Goal: Information Seeking & Learning: Check status

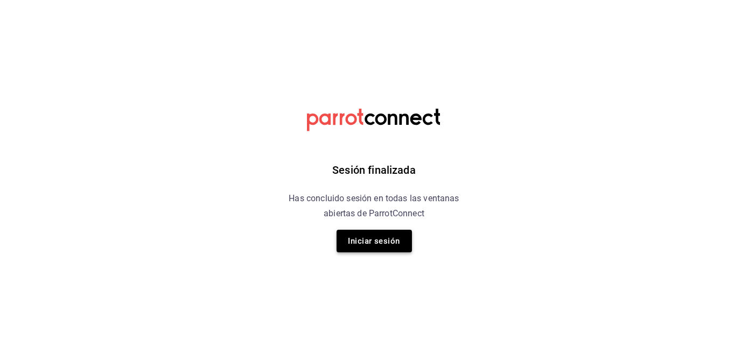
click at [405, 237] on button "Iniciar sesión" at bounding box center [373, 241] width 75 height 23
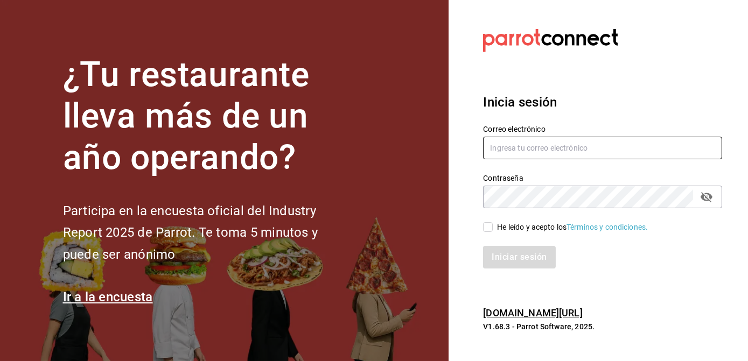
type input "[PERSON_NAME][EMAIL_ADDRESS][DOMAIN_NAME]"
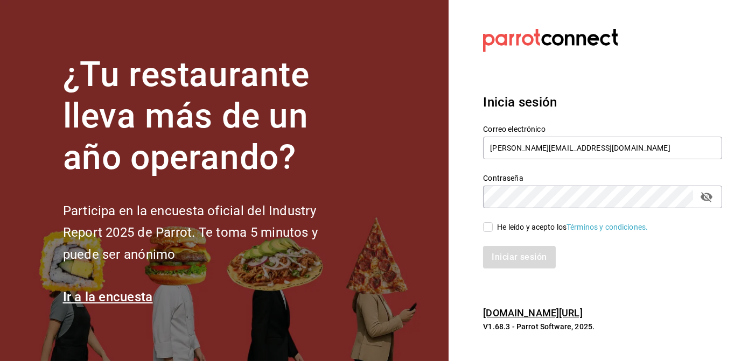
click at [485, 232] on label "He leído y acepto los Términos y condiciones." at bounding box center [565, 227] width 165 height 11
click at [485, 232] on input "He leído y acepto los Términos y condiciones." at bounding box center [488, 227] width 10 height 10
checkbox input "true"
click at [505, 252] on button "Iniciar sesión" at bounding box center [519, 257] width 73 height 23
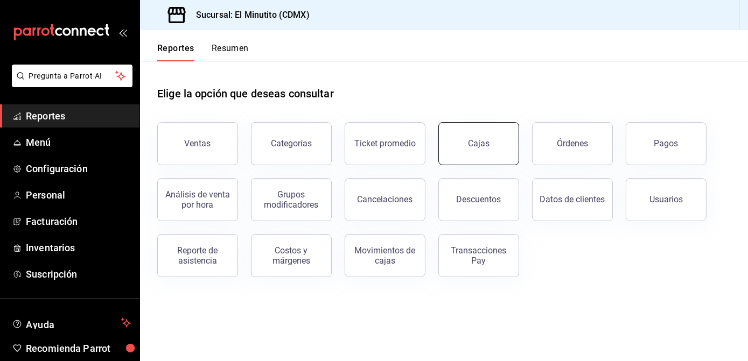
click at [487, 154] on button "Cajas" at bounding box center [478, 143] width 81 height 43
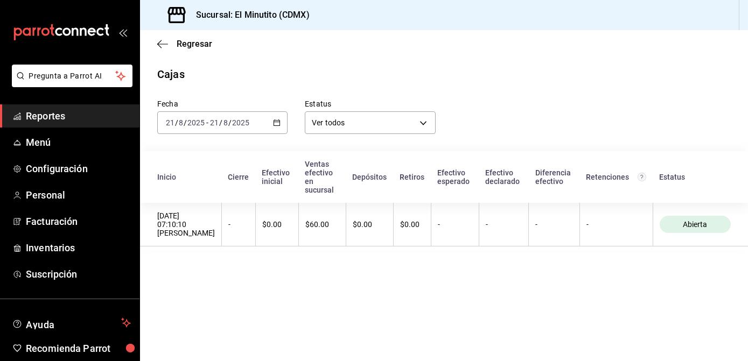
click at [276, 125] on icon "button" at bounding box center [277, 123] width 8 height 8
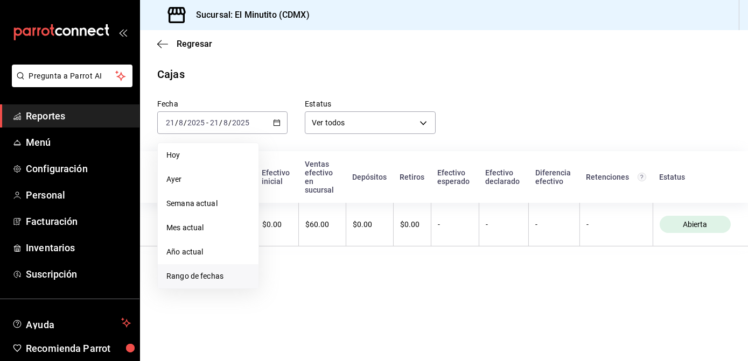
click at [225, 269] on li "Rango de fechas" at bounding box center [208, 276] width 101 height 24
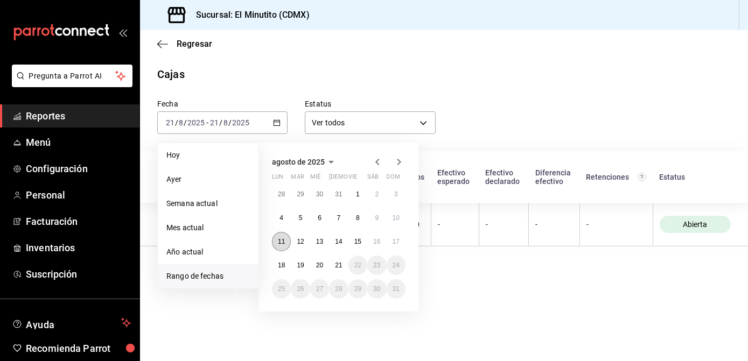
click at [284, 239] on abbr "11" at bounding box center [281, 242] width 7 height 8
click at [390, 238] on button "17" at bounding box center [395, 241] width 19 height 19
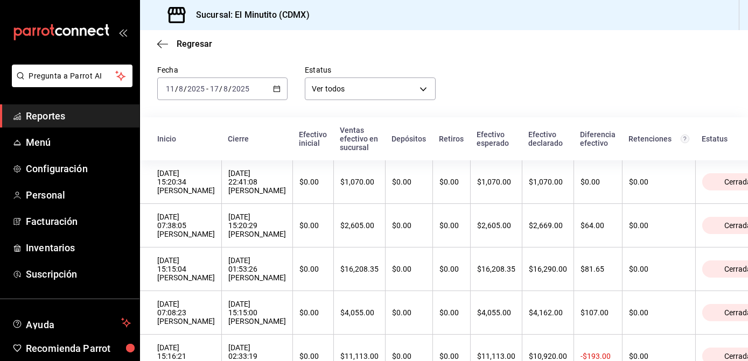
scroll to position [32, 0]
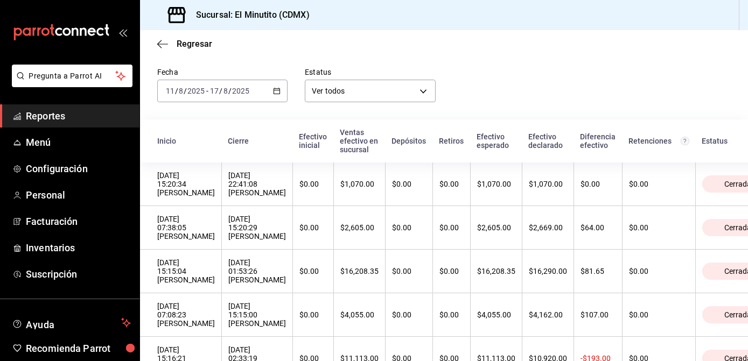
click at [534, 73] on div "Fecha 2025-08-11 11 / 8 / 2025 - 2025-08-17 17 / 8 / 2025 Estatus Ver todos ALL" at bounding box center [435, 77] width 590 height 52
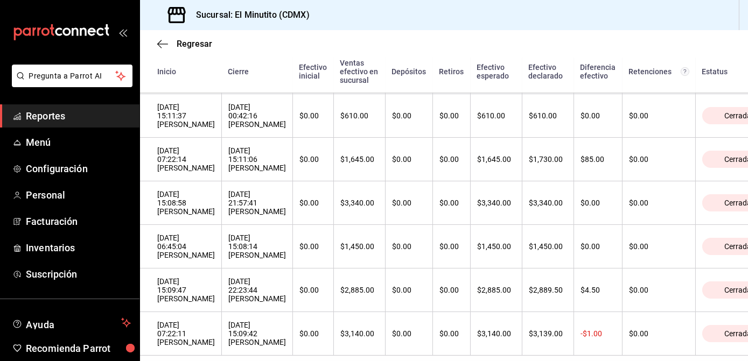
scroll to position [508, 0]
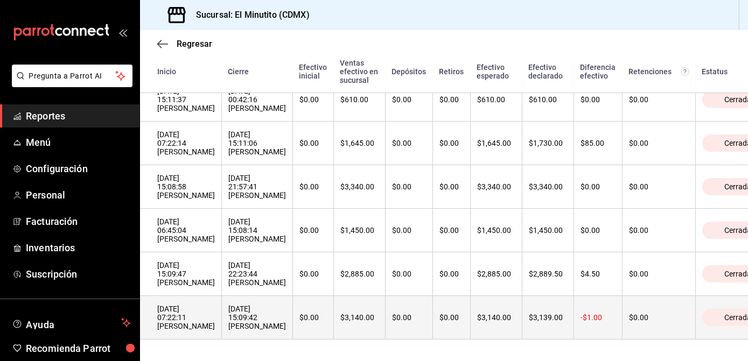
click at [387, 308] on th "$0.00" at bounding box center [408, 318] width 47 height 44
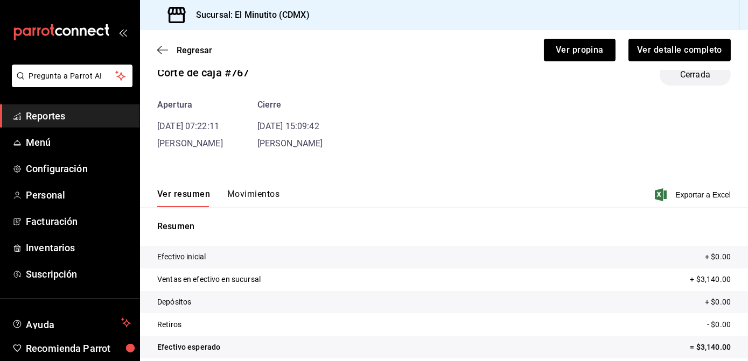
scroll to position [36, 0]
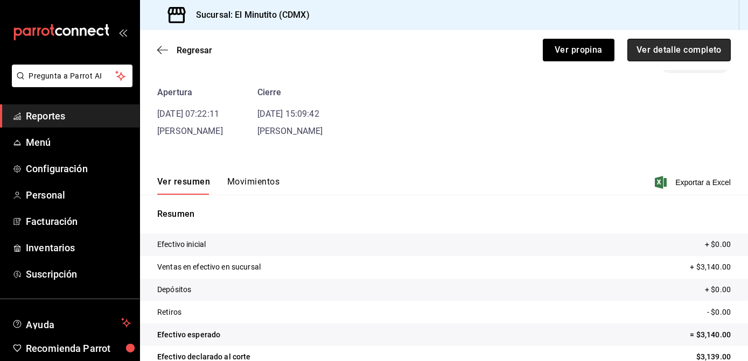
click at [658, 53] on button "Ver detalle completo" at bounding box center [678, 50] width 103 height 23
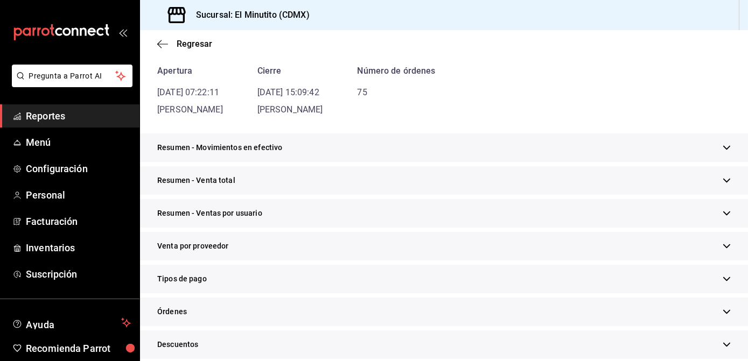
scroll to position [136, 0]
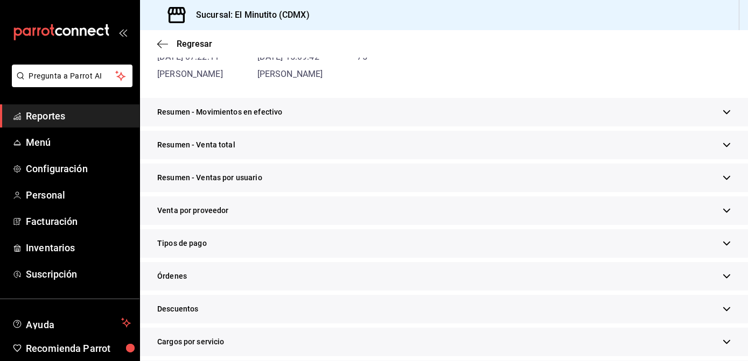
click at [709, 112] on div "Resumen - Movimientos en efectivo" at bounding box center [444, 112] width 608 height 29
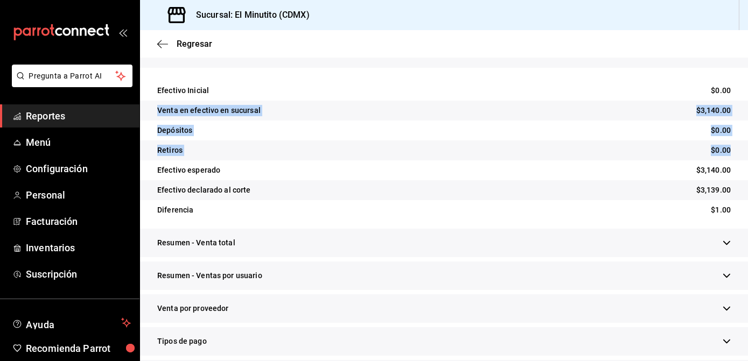
scroll to position [209, 0]
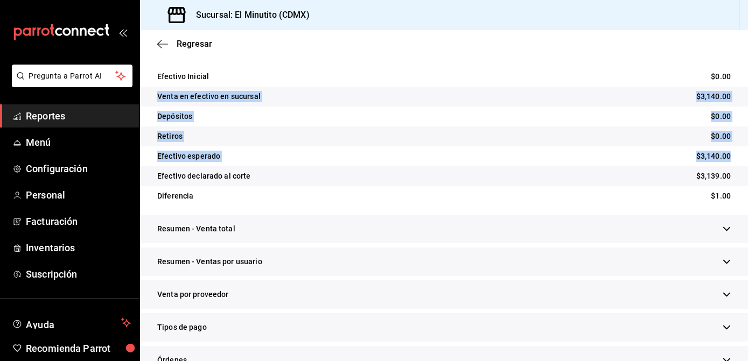
drag, startPoint x: 747, startPoint y: 127, endPoint x: 746, endPoint y: 154, distance: 26.9
click at [746, 154] on div "Regresar Cajas El Minutito (CDMX) Corte de caja #767 Apertura 11/08/25 07:22:11…" at bounding box center [444, 195] width 608 height 331
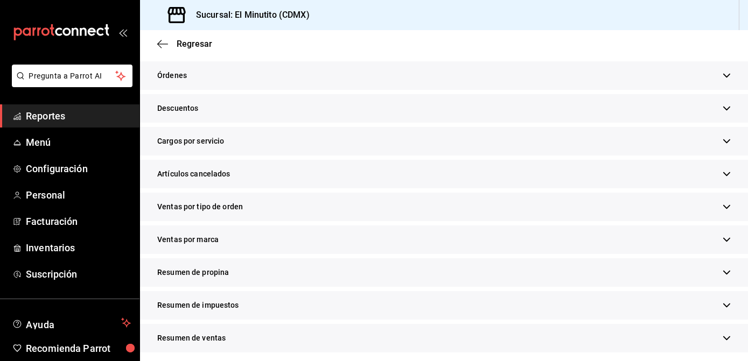
scroll to position [498, 0]
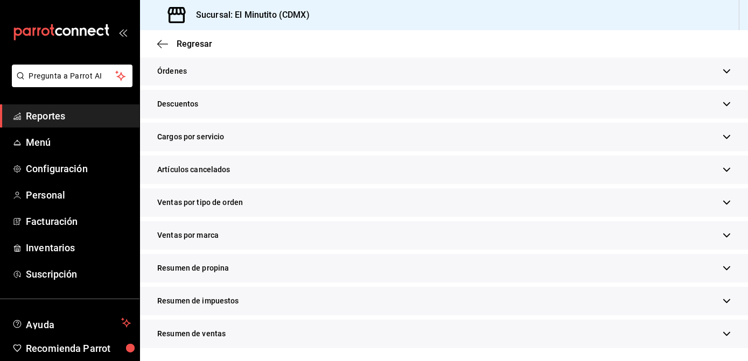
click at [712, 269] on div "Resumen de propina" at bounding box center [444, 268] width 608 height 29
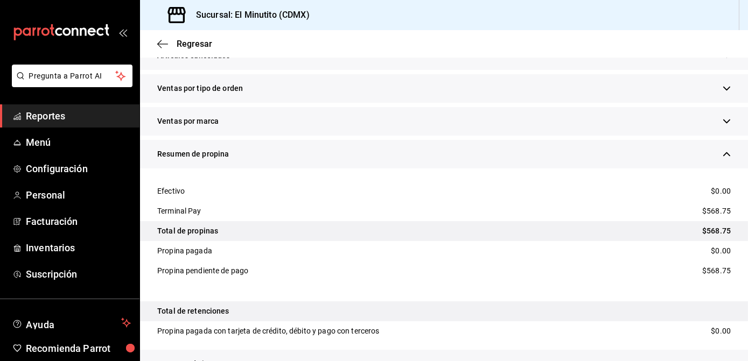
scroll to position [609, 0]
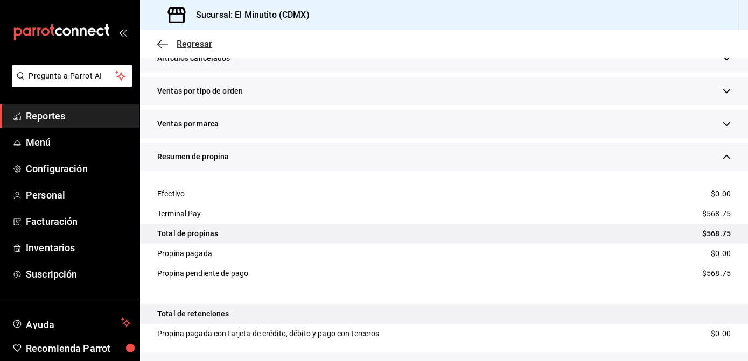
click at [192, 48] on span "Regresar" at bounding box center [195, 44] width 36 height 10
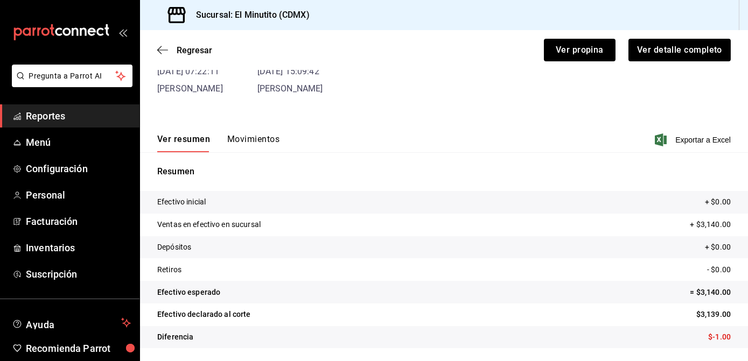
scroll to position [78, 0]
click at [184, 52] on span "Regresar" at bounding box center [195, 50] width 36 height 10
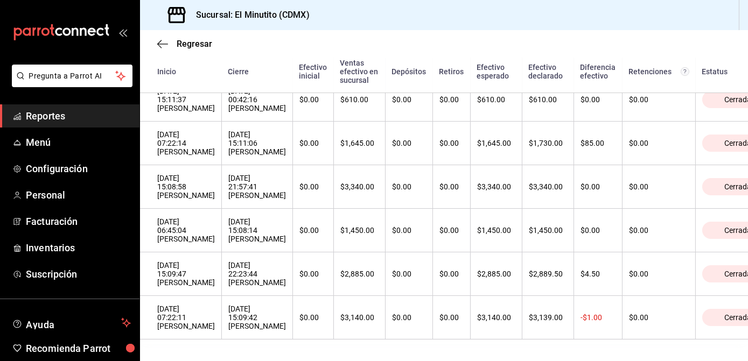
scroll to position [508, 0]
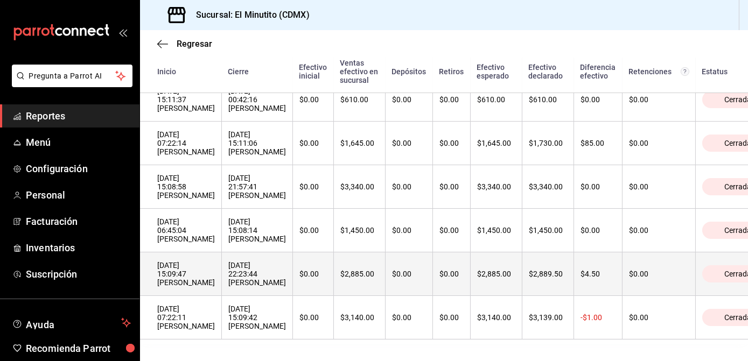
click at [350, 272] on th "$2,885.00" at bounding box center [360, 274] width 52 height 44
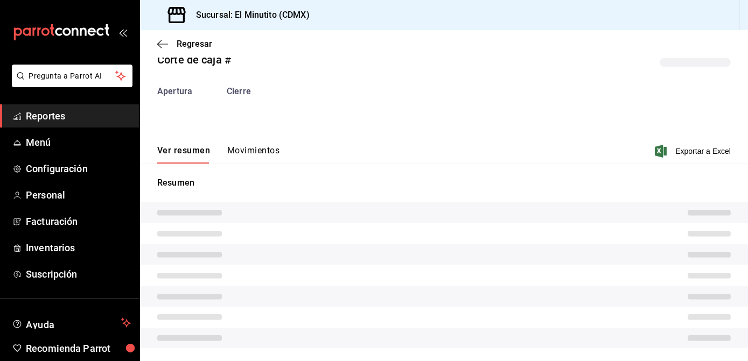
scroll to position [36, 0]
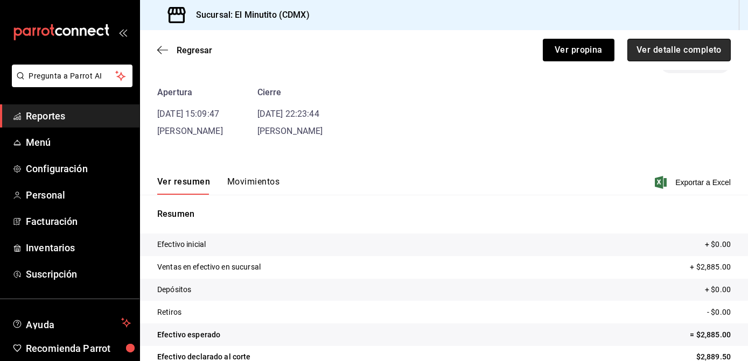
click at [638, 55] on button "Ver detalle completo" at bounding box center [678, 50] width 103 height 23
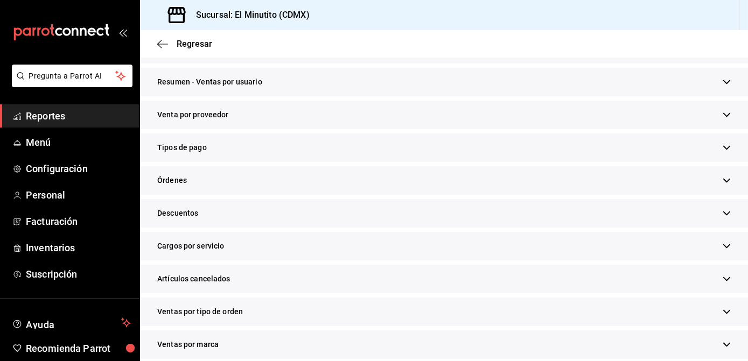
scroll to position [341, 0]
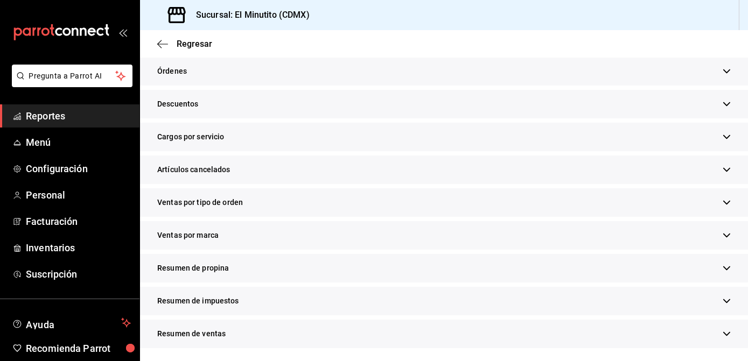
click at [722, 269] on icon "button" at bounding box center [726, 268] width 8 height 8
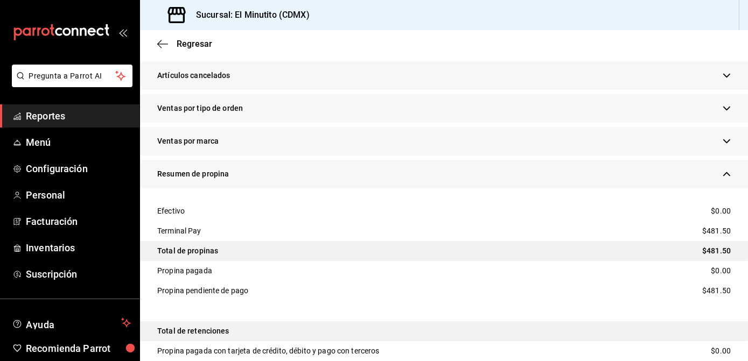
scroll to position [436, 0]
click at [195, 49] on span "Regresar" at bounding box center [195, 44] width 36 height 10
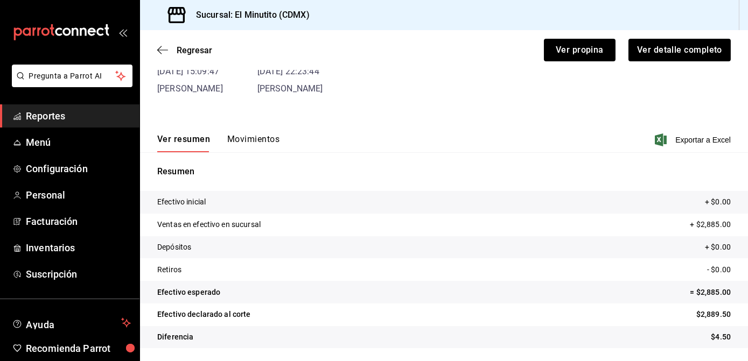
scroll to position [78, 0]
click at [195, 49] on span "Regresar" at bounding box center [195, 50] width 36 height 10
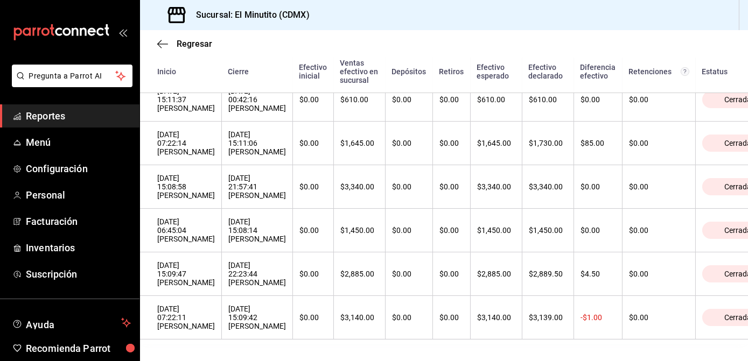
scroll to position [508, 0]
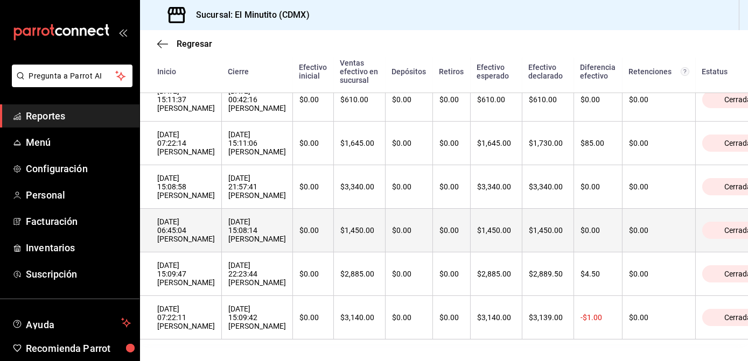
click at [350, 226] on th "$1,450.00" at bounding box center [360, 231] width 52 height 44
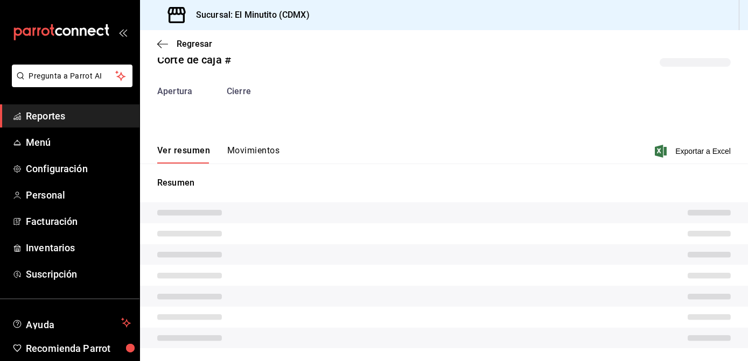
scroll to position [36, 0]
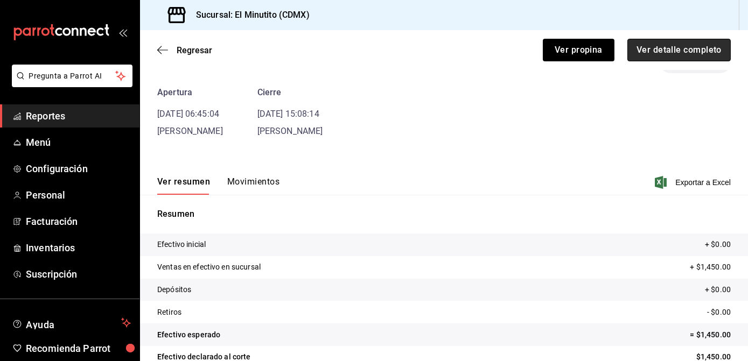
click at [706, 47] on button "Ver detalle completo" at bounding box center [678, 50] width 103 height 23
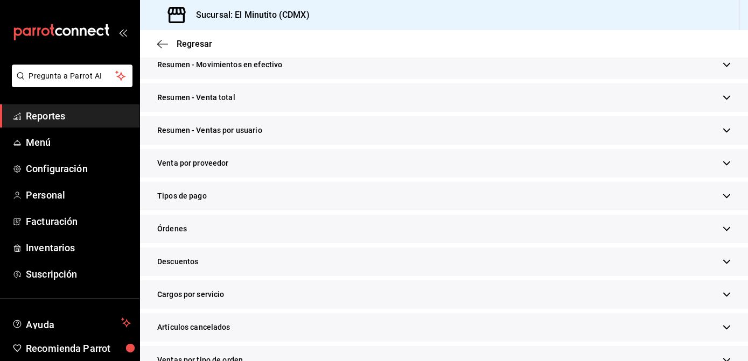
scroll to position [341, 0]
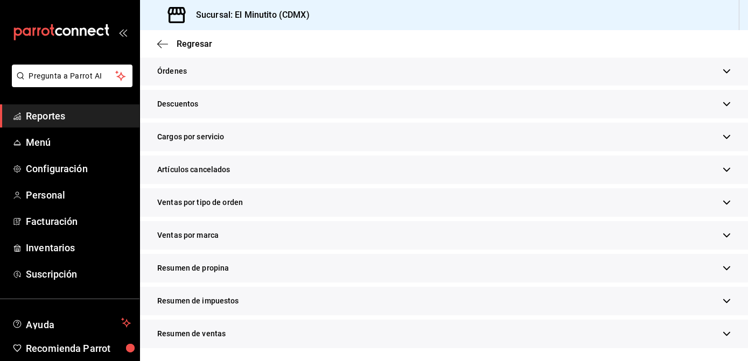
click at [714, 269] on div "Resumen de propina" at bounding box center [444, 268] width 608 height 29
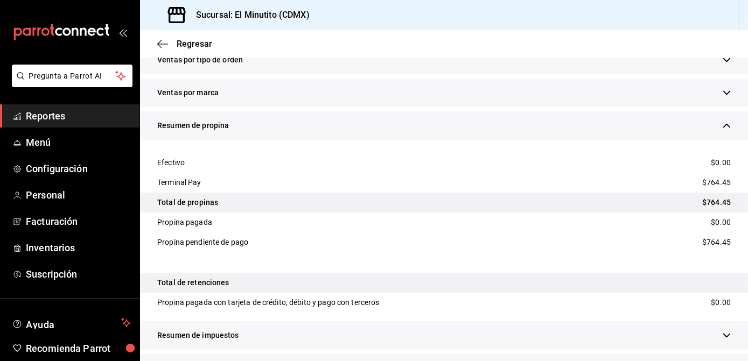
scroll to position [492, 0]
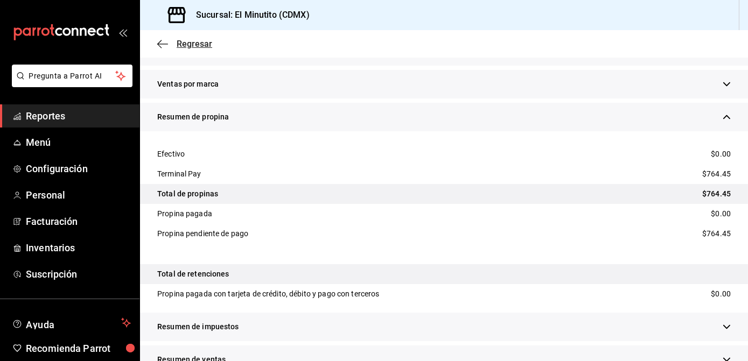
click at [177, 43] on span "Regresar" at bounding box center [195, 44] width 36 height 10
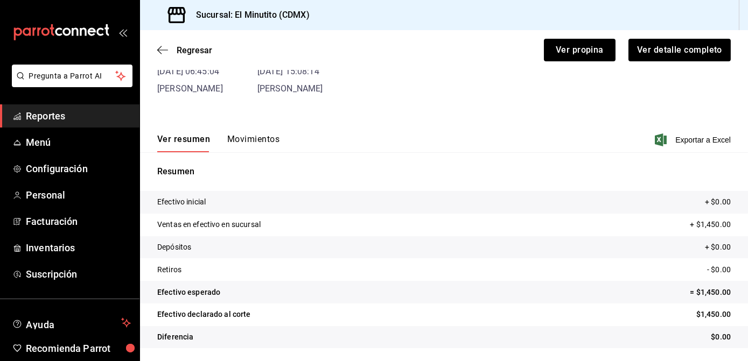
scroll to position [78, 0]
click at [189, 52] on span "Regresar" at bounding box center [195, 50] width 36 height 10
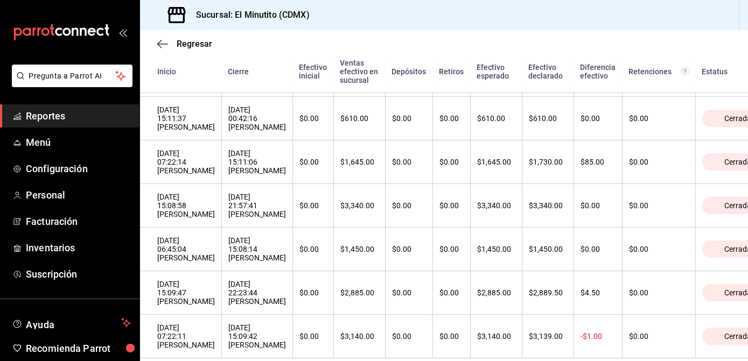
scroll to position [508, 0]
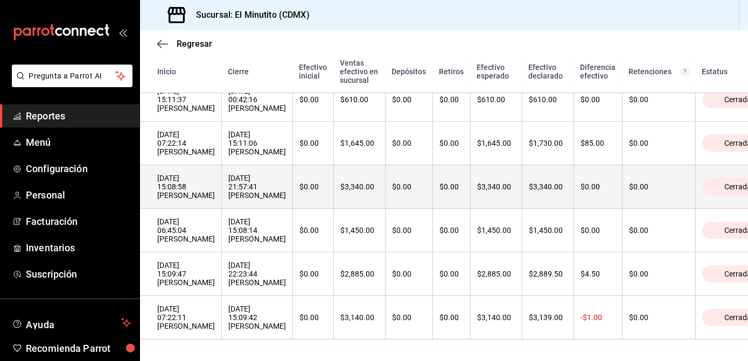
click at [265, 192] on th "12/08/2025 21:57:41 Caja Min" at bounding box center [257, 187] width 71 height 44
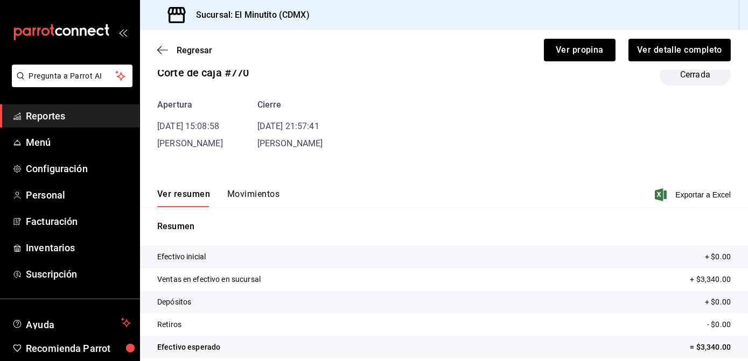
scroll to position [36, 0]
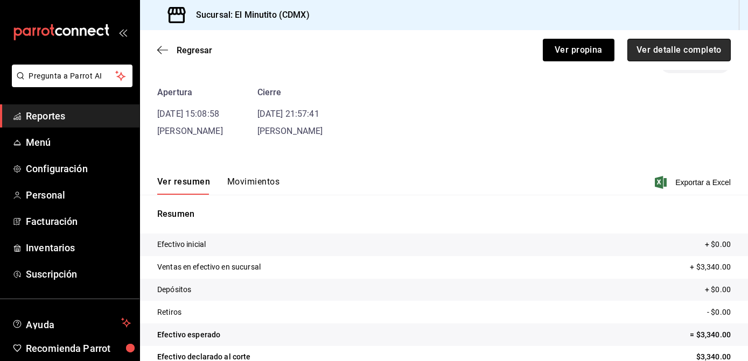
click at [681, 45] on button "Ver detalle completo" at bounding box center [678, 50] width 103 height 23
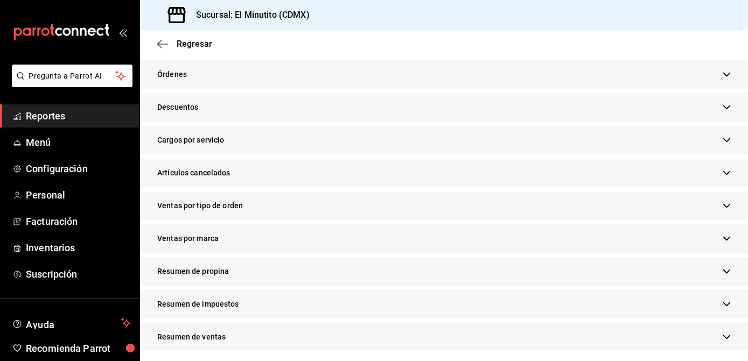
scroll to position [341, 0]
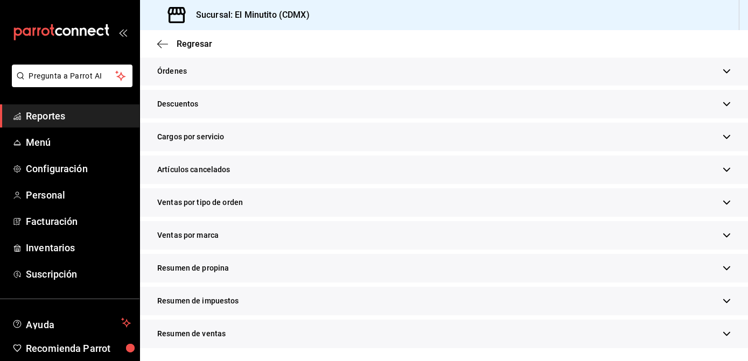
click at [722, 263] on button "button" at bounding box center [726, 268] width 8 height 11
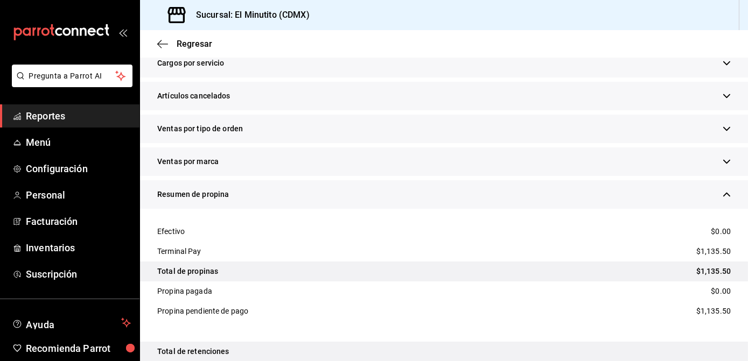
scroll to position [419, 0]
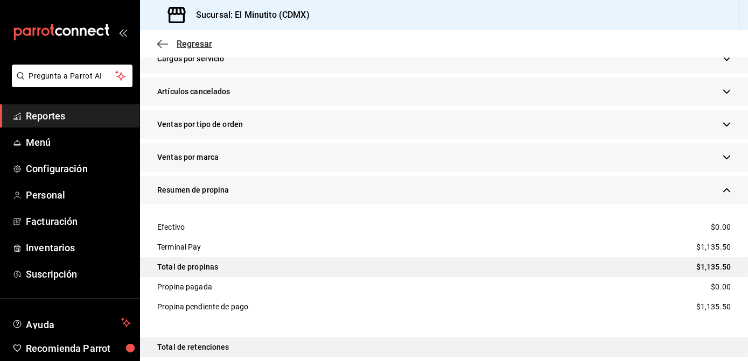
click at [203, 43] on span "Regresar" at bounding box center [195, 44] width 36 height 10
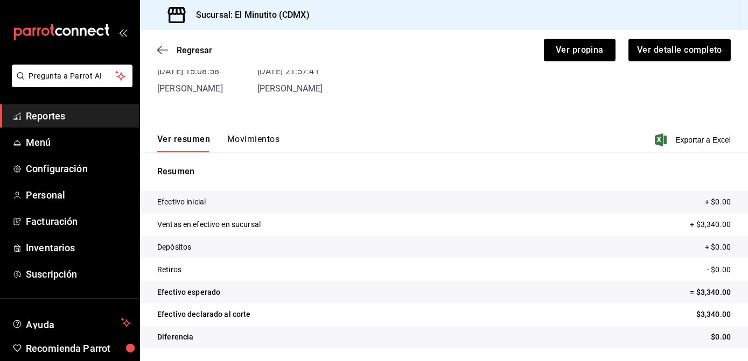
scroll to position [78, 0]
click at [196, 50] on span "Regresar" at bounding box center [195, 50] width 36 height 10
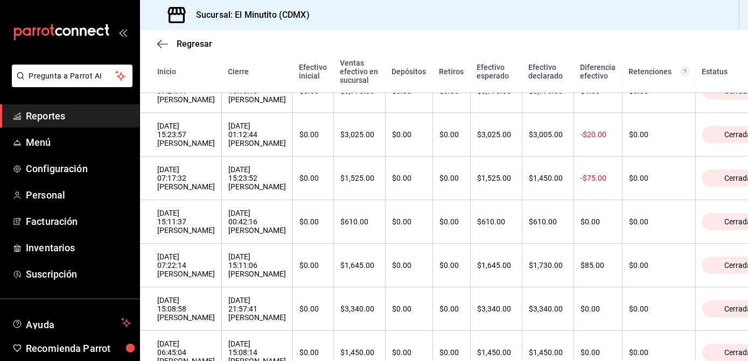
scroll to position [508, 0]
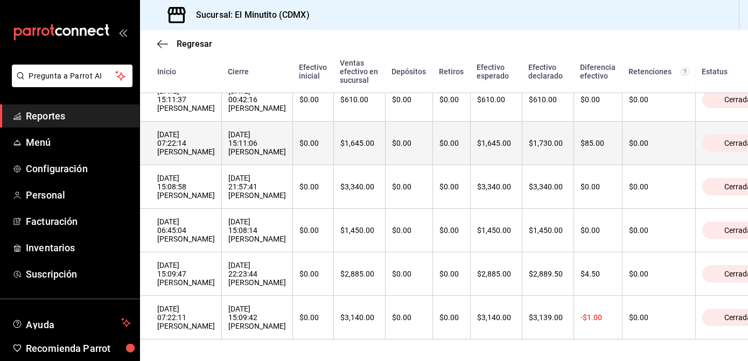
click at [274, 145] on th "13/08/2025 15:11:06 Caja Min" at bounding box center [257, 144] width 71 height 44
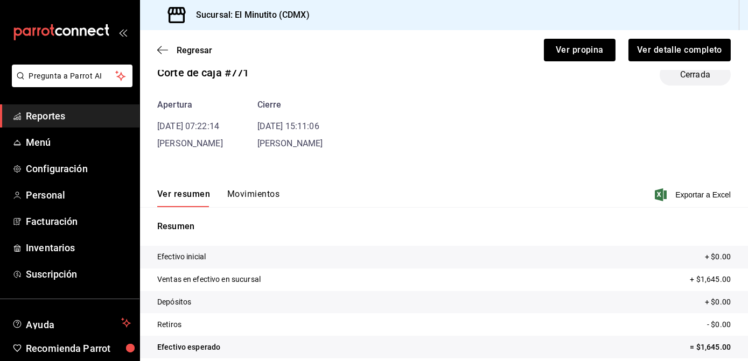
scroll to position [36, 0]
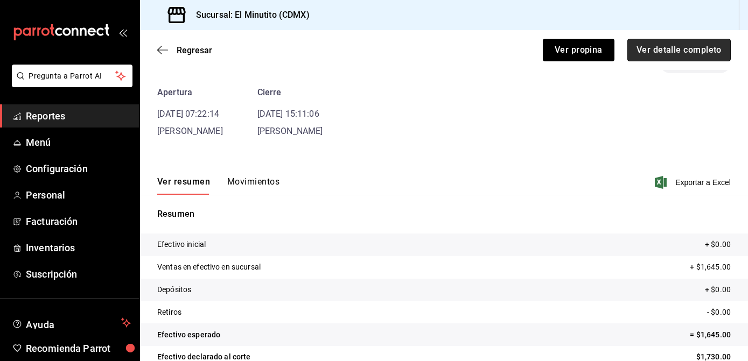
click at [696, 52] on button "Ver detalle completo" at bounding box center [678, 50] width 103 height 23
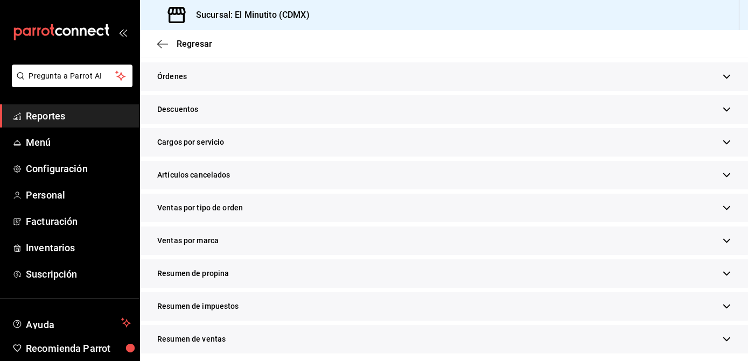
scroll to position [341, 0]
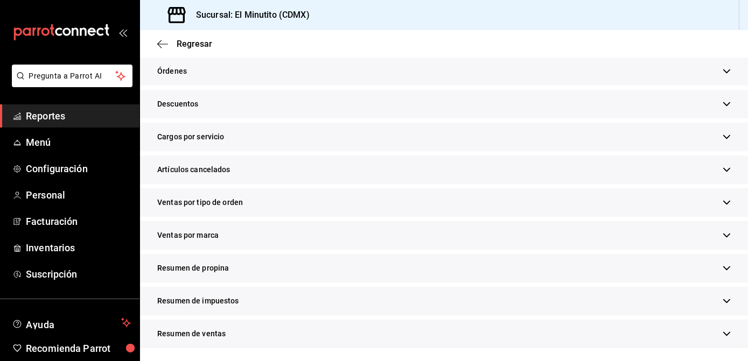
click at [722, 267] on icon "button" at bounding box center [726, 268] width 8 height 8
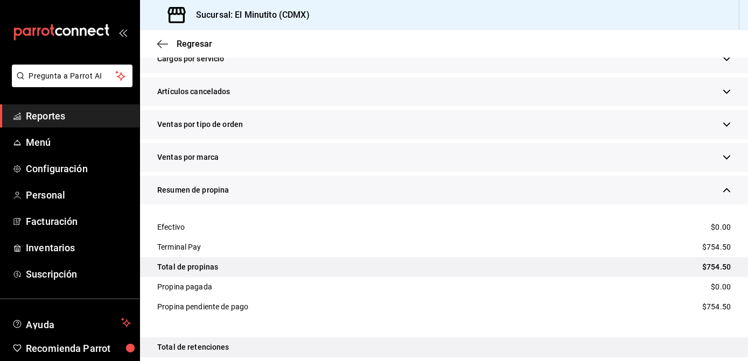
scroll to position [435, 0]
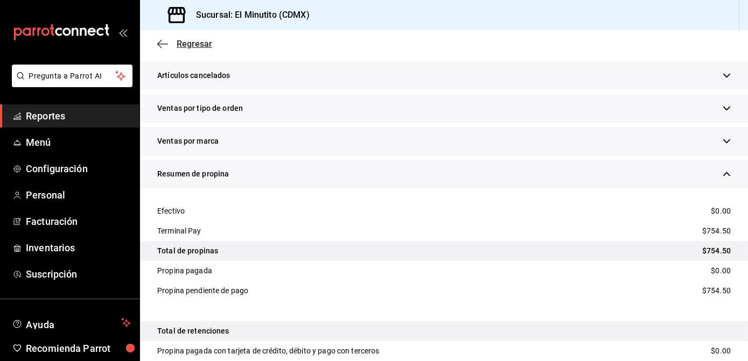
click at [205, 48] on span "Regresar" at bounding box center [195, 44] width 36 height 10
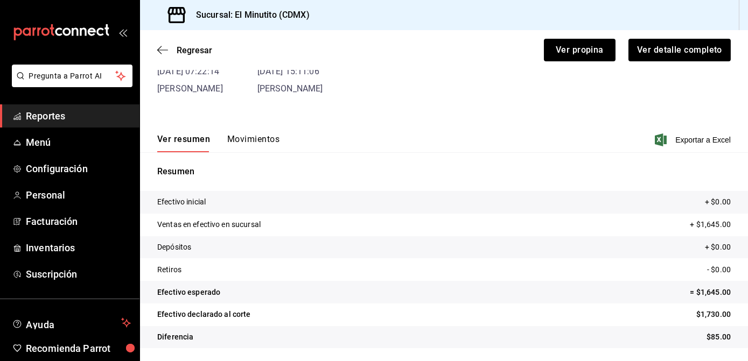
scroll to position [78, 0]
click at [205, 48] on span "Regresar" at bounding box center [195, 50] width 36 height 10
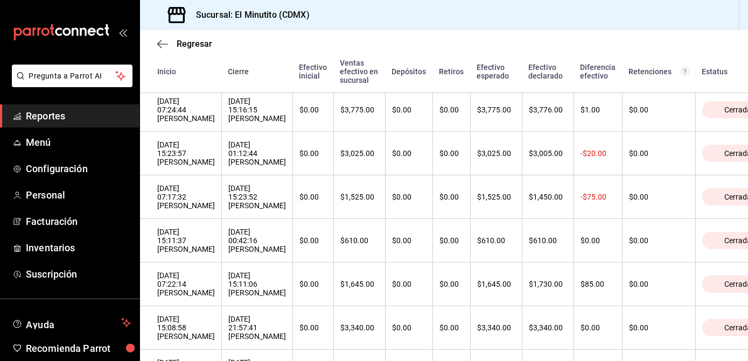
scroll to position [345, 0]
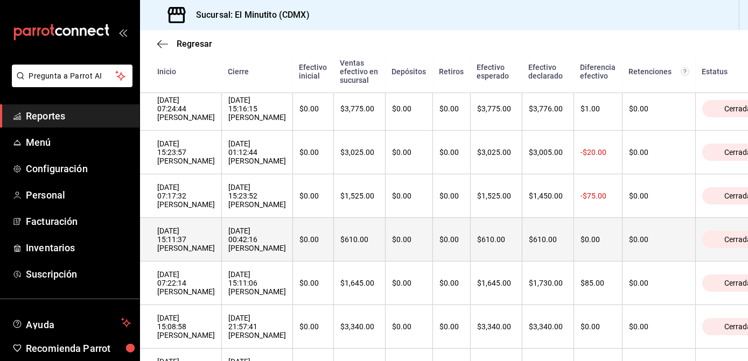
click at [281, 239] on div "14/08/2025 00:42:16 Kike Valdez" at bounding box center [257, 240] width 58 height 26
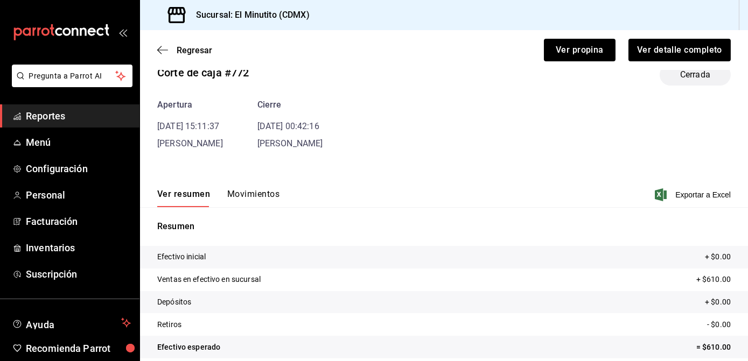
scroll to position [36, 0]
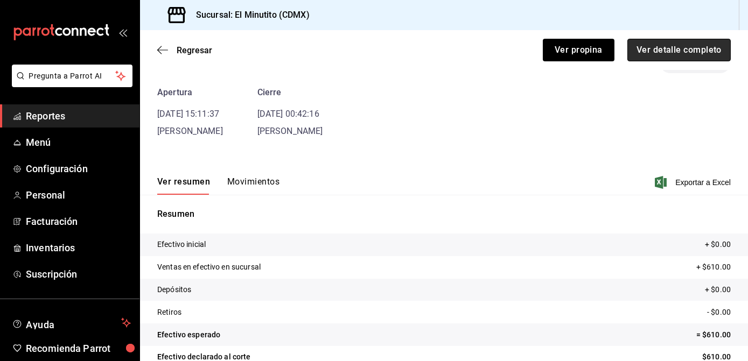
click at [642, 48] on button "Ver detalle completo" at bounding box center [678, 50] width 103 height 23
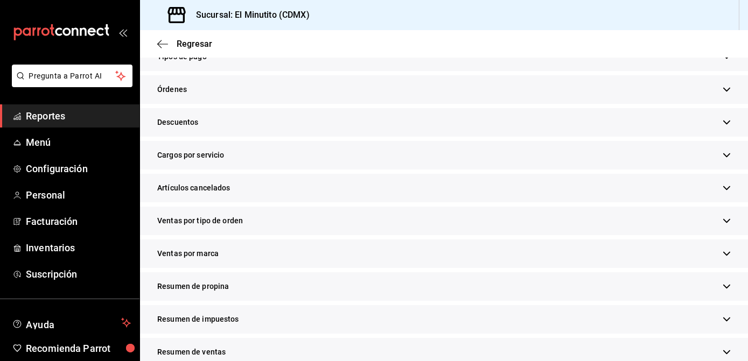
scroll to position [341, 0]
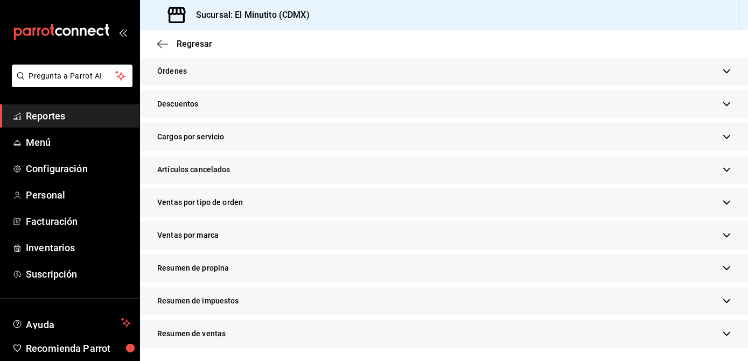
click at [722, 265] on icon "button" at bounding box center [726, 268] width 8 height 8
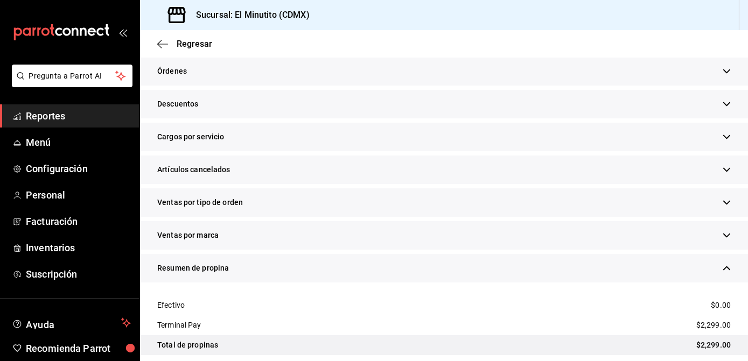
scroll to position [372, 0]
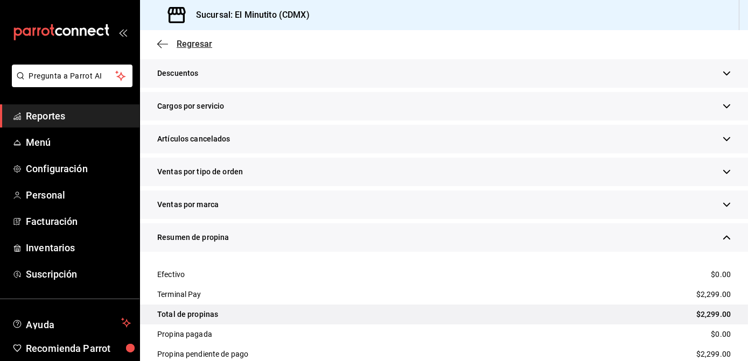
click at [205, 44] on span "Regresar" at bounding box center [195, 44] width 36 height 10
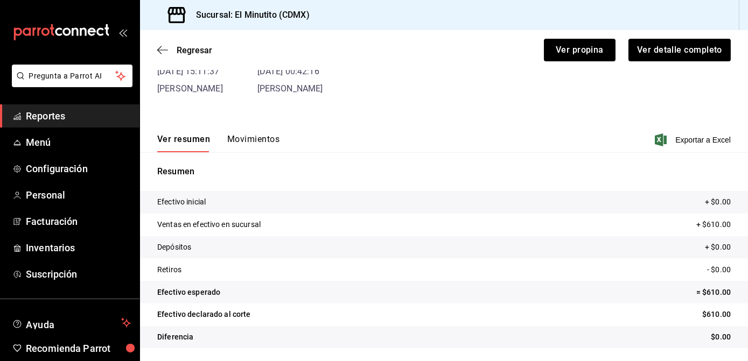
scroll to position [78, 0]
click at [205, 45] on span "Regresar" at bounding box center [195, 50] width 36 height 10
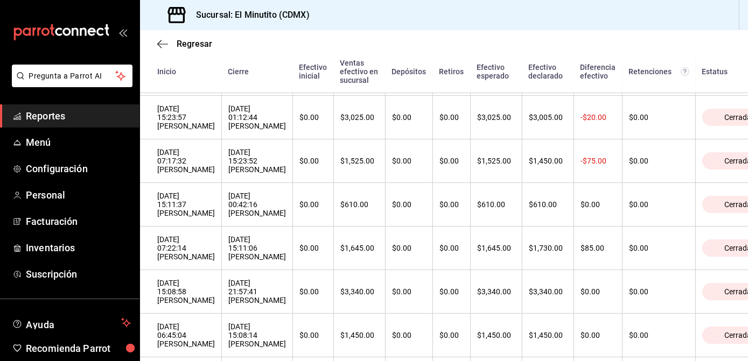
scroll to position [337, 0]
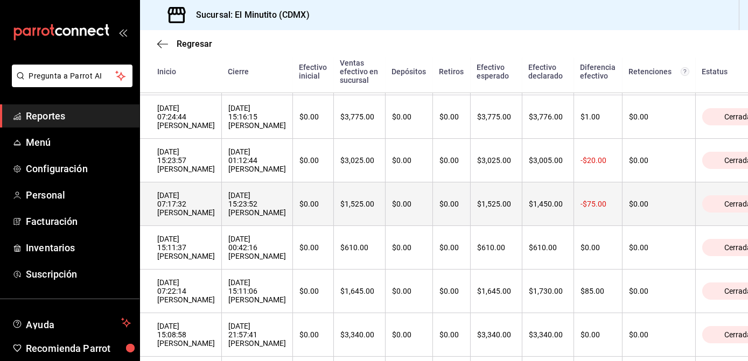
click at [419, 221] on th "$0.00" at bounding box center [408, 204] width 47 height 44
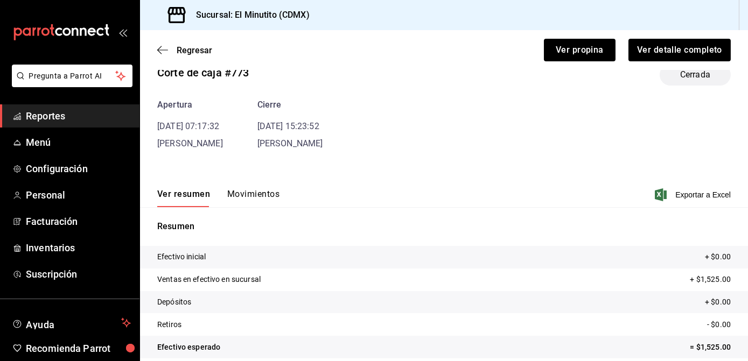
scroll to position [36, 0]
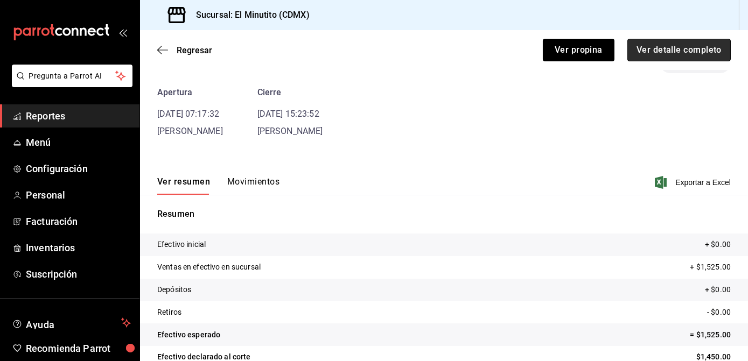
click at [661, 55] on button "Ver detalle completo" at bounding box center [678, 50] width 103 height 23
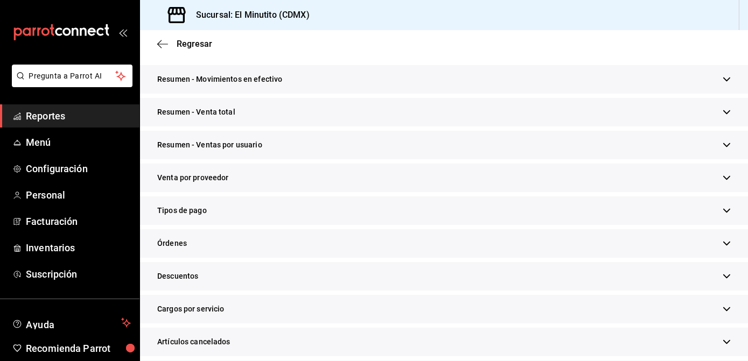
scroll to position [341, 0]
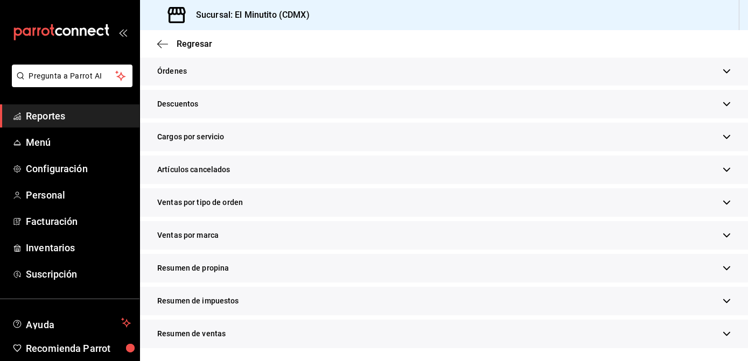
click at [722, 266] on icon "button" at bounding box center [726, 268] width 8 height 8
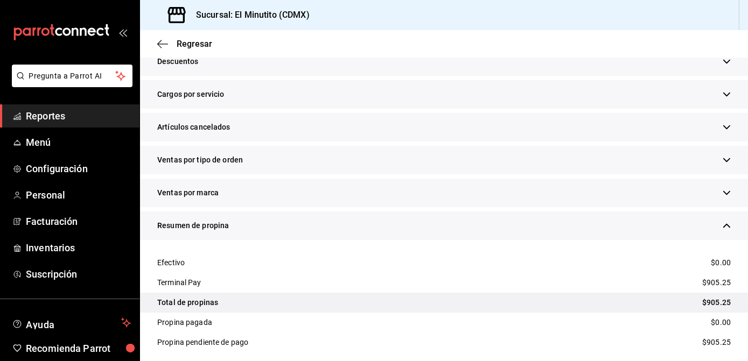
scroll to position [387, 0]
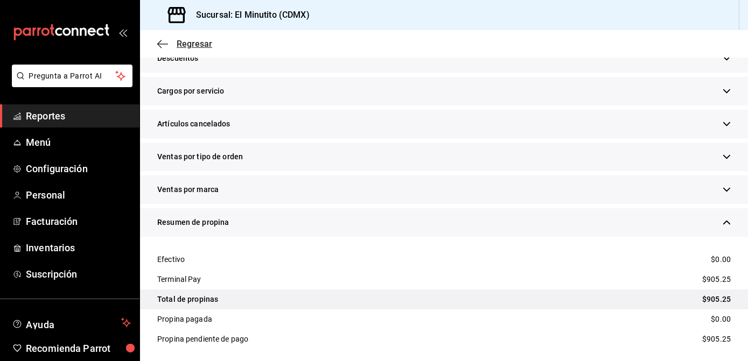
click at [205, 45] on span "Regresar" at bounding box center [195, 44] width 36 height 10
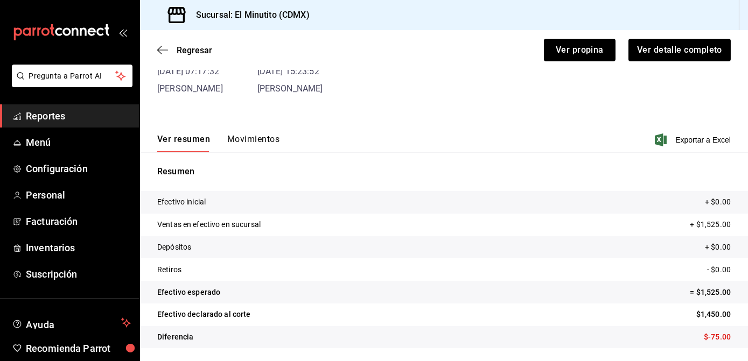
scroll to position [78, 0]
click at [198, 48] on span "Regresar" at bounding box center [195, 50] width 36 height 10
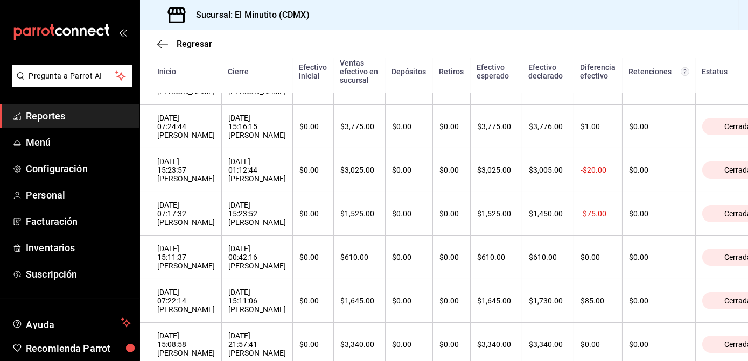
scroll to position [343, 0]
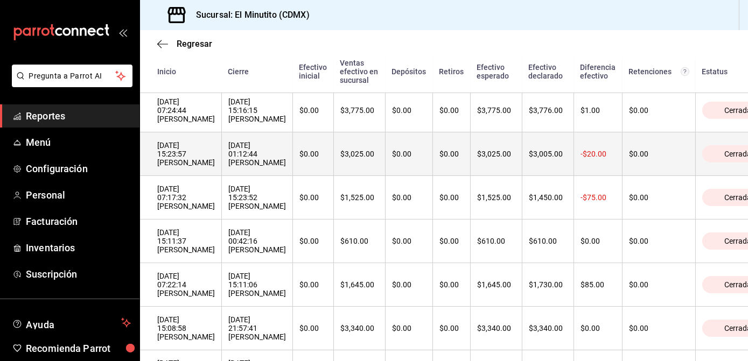
click at [342, 154] on th "$3,025.00" at bounding box center [360, 154] width 52 height 44
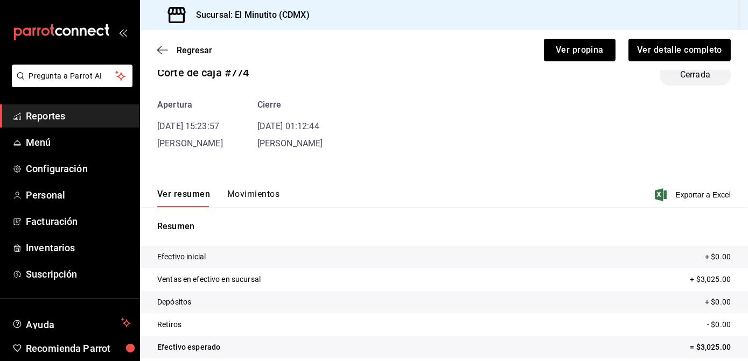
scroll to position [36, 0]
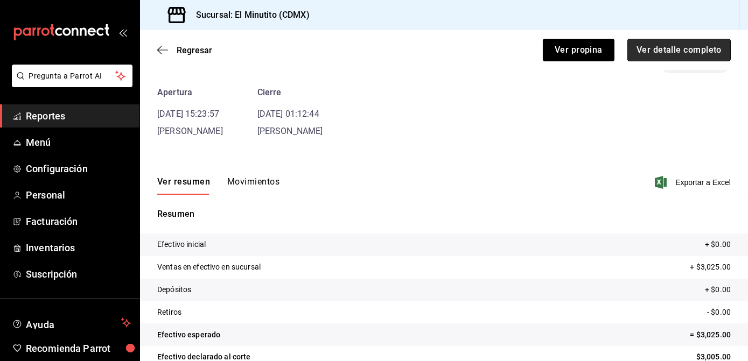
click at [647, 47] on button "Ver detalle completo" at bounding box center [678, 50] width 103 height 23
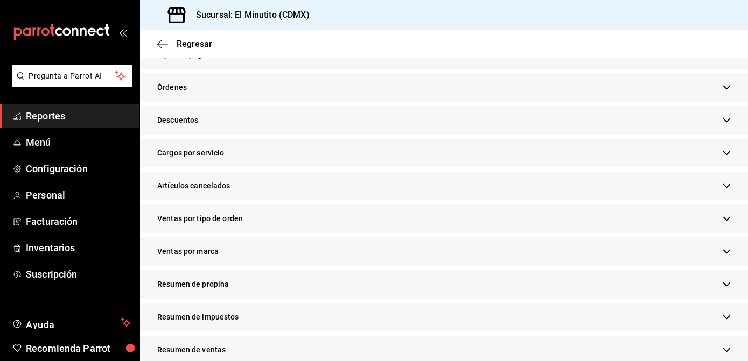
scroll to position [338, 0]
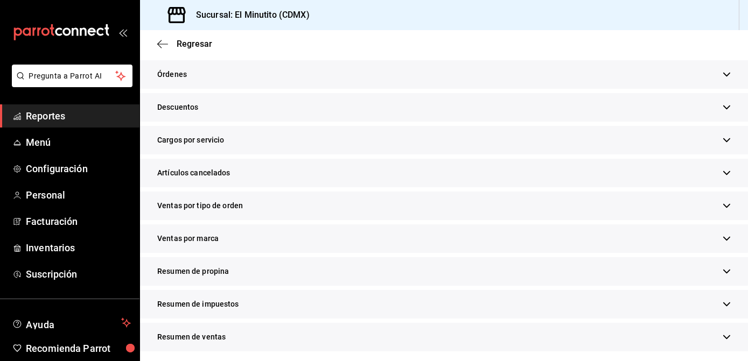
click at [723, 272] on icon "button" at bounding box center [726, 272] width 7 height 4
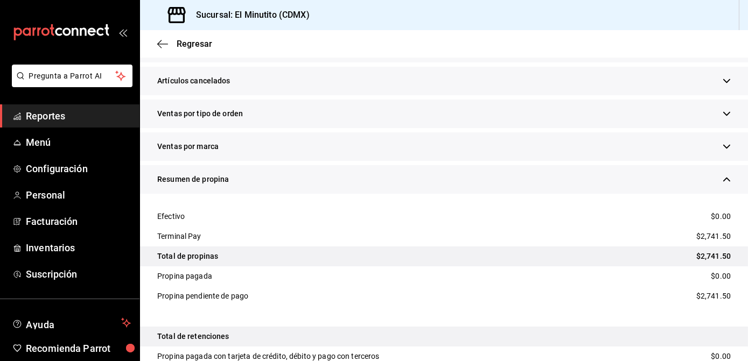
scroll to position [432, 0]
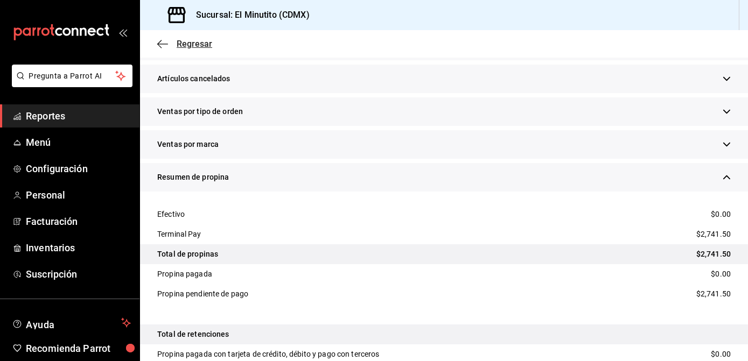
click at [195, 45] on span "Regresar" at bounding box center [195, 44] width 36 height 10
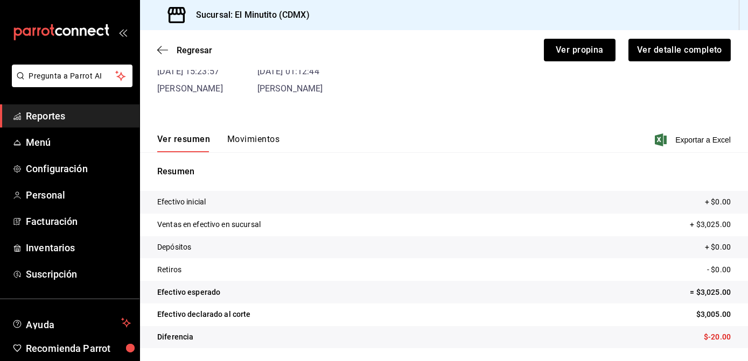
scroll to position [78, 0]
click at [189, 50] on span "Regresar" at bounding box center [195, 50] width 36 height 10
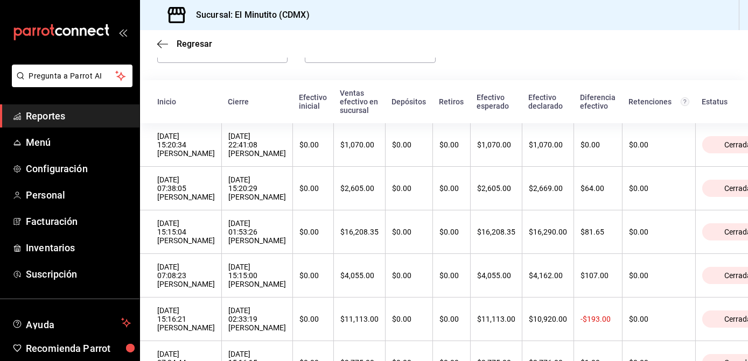
scroll to position [99, 0]
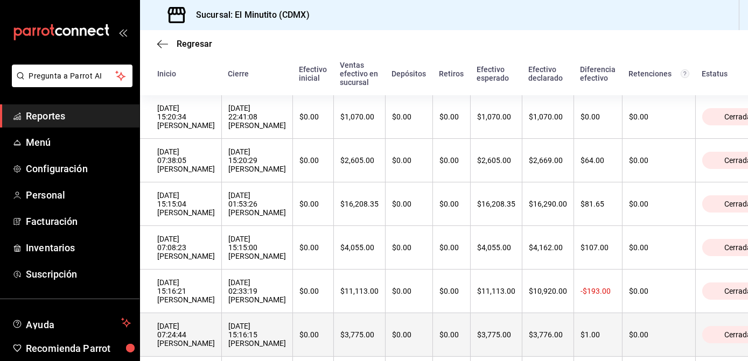
click at [192, 336] on div "15/08/2025 07:24:44 Benito Quintanar" at bounding box center [186, 335] width 58 height 26
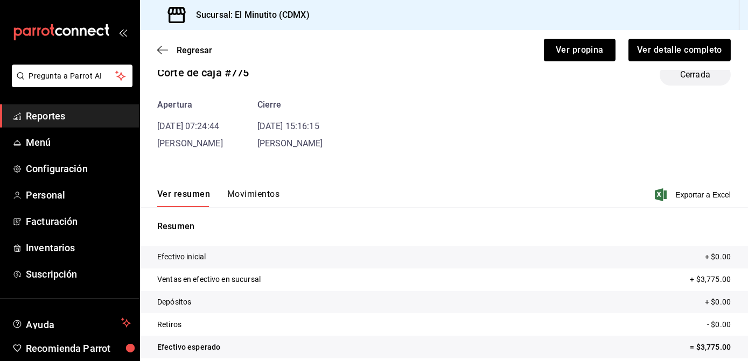
scroll to position [36, 0]
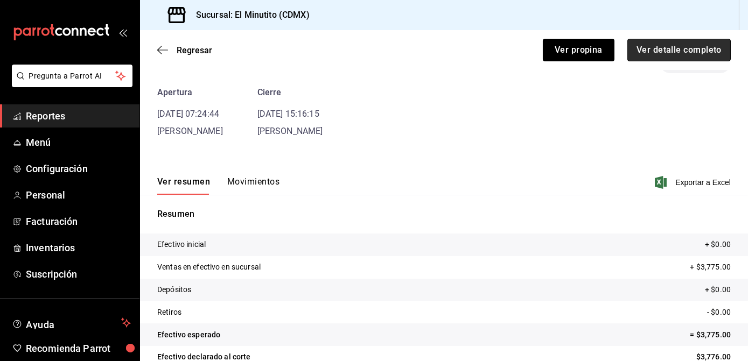
click at [696, 51] on button "Ver detalle completo" at bounding box center [678, 50] width 103 height 23
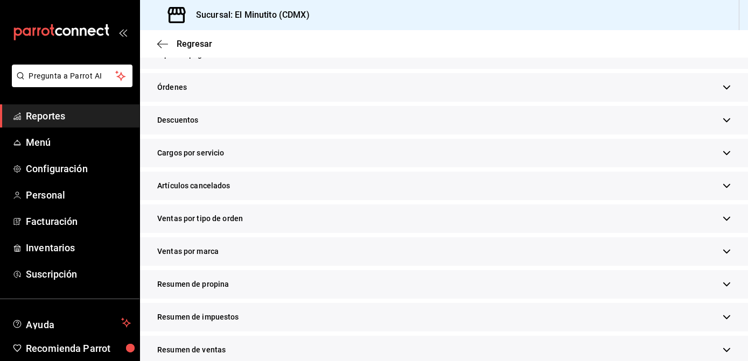
scroll to position [341, 0]
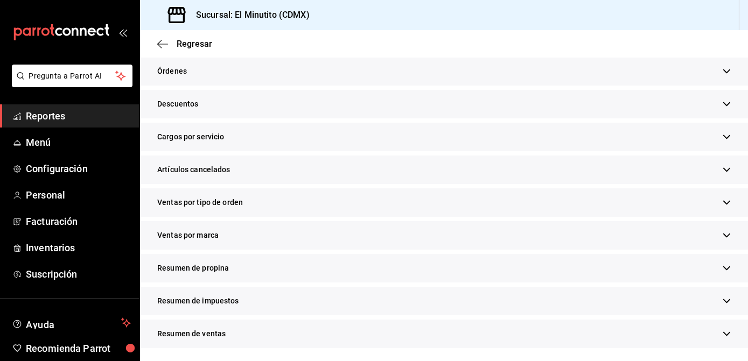
click at [723, 267] on icon "button" at bounding box center [726, 268] width 7 height 4
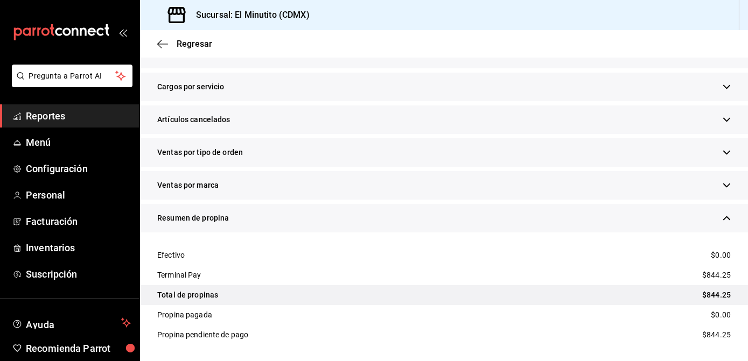
scroll to position [402, 0]
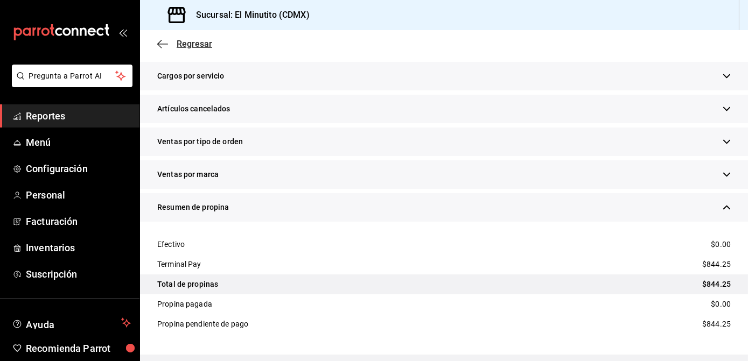
click at [205, 46] on span "Regresar" at bounding box center [195, 44] width 36 height 10
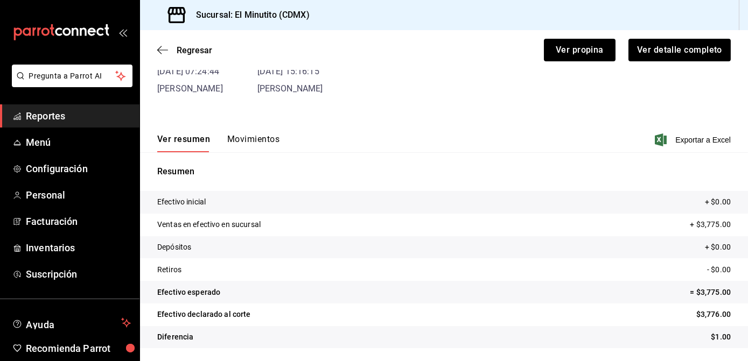
scroll to position [78, 0]
click at [198, 50] on span "Regresar" at bounding box center [195, 50] width 36 height 10
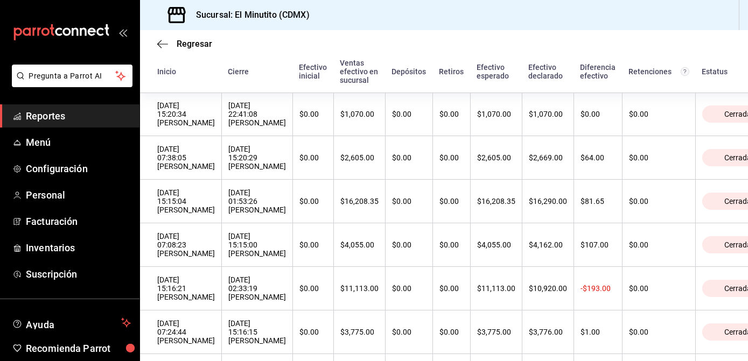
scroll to position [126, 0]
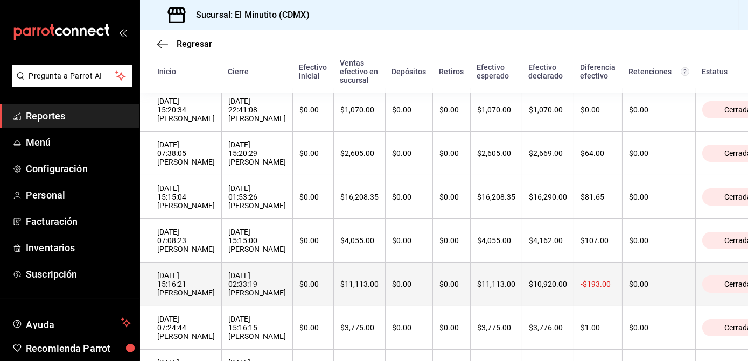
click at [198, 282] on div "15/08/2025 15:16:21 Benito Quintanar" at bounding box center [186, 284] width 58 height 26
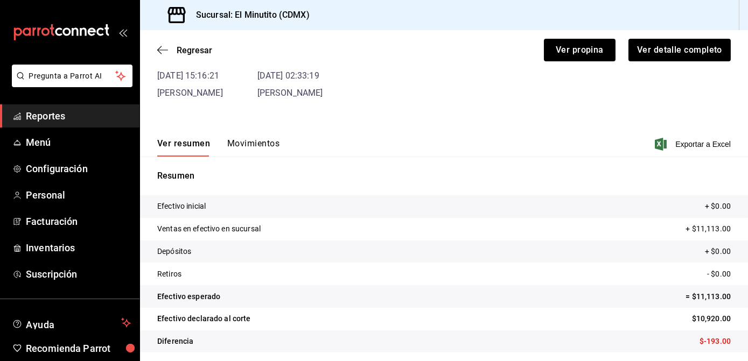
scroll to position [78, 0]
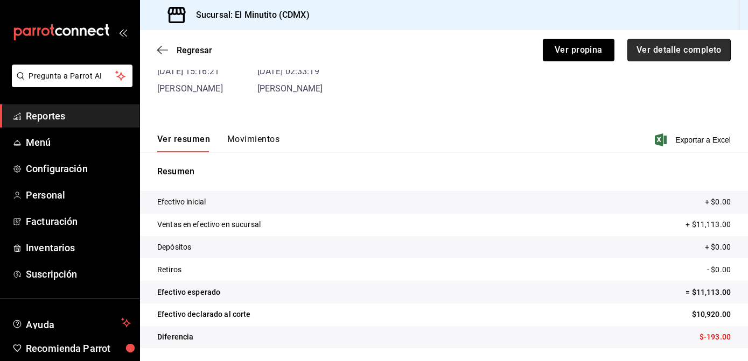
click at [655, 44] on button "Ver detalle completo" at bounding box center [678, 50] width 103 height 23
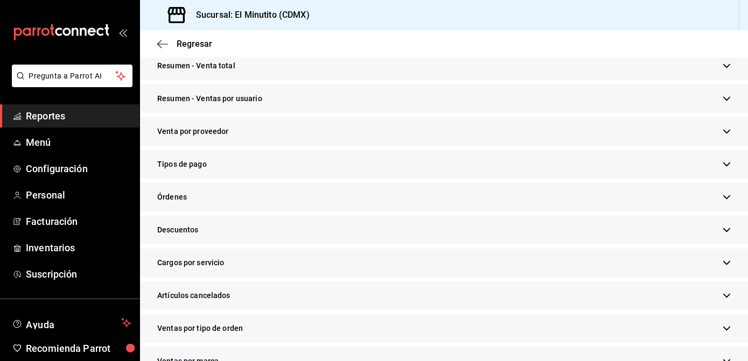
scroll to position [341, 0]
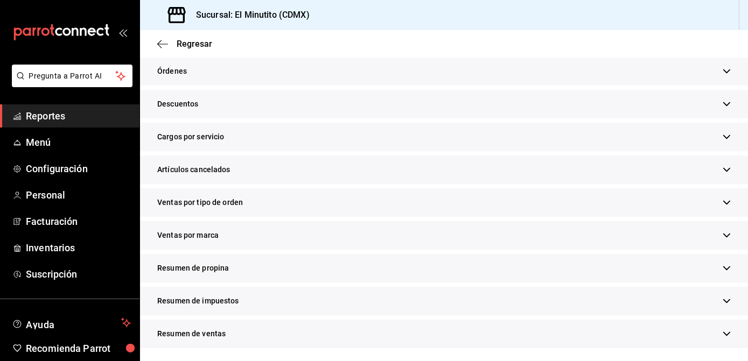
click at [722, 266] on icon "button" at bounding box center [726, 268] width 8 height 8
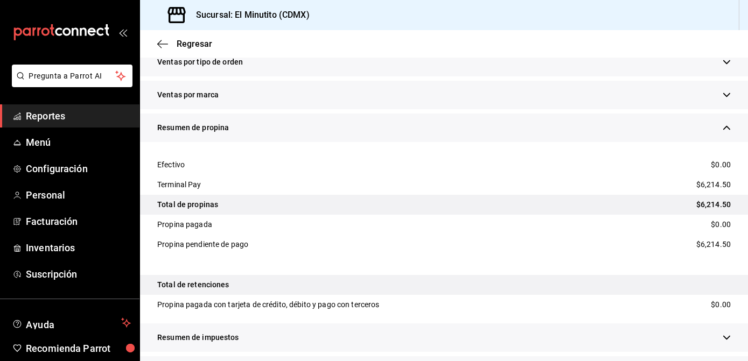
scroll to position [504, 0]
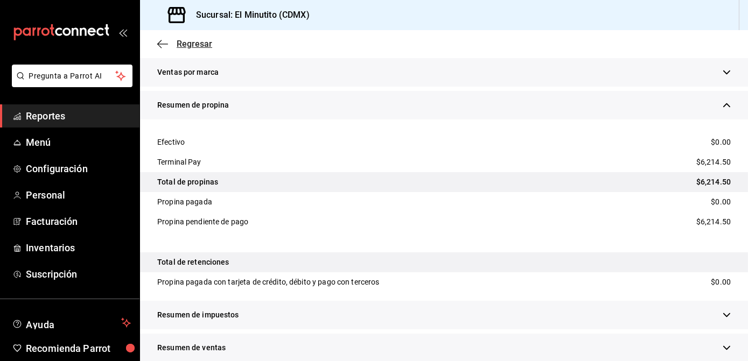
click at [192, 45] on span "Regresar" at bounding box center [195, 44] width 36 height 10
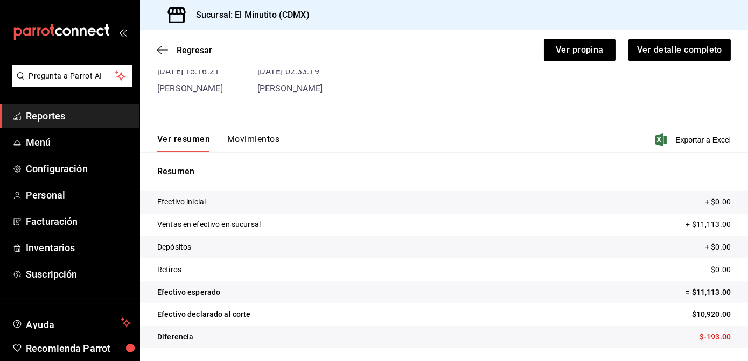
scroll to position [78, 0]
click at [191, 53] on span "Regresar" at bounding box center [195, 50] width 36 height 10
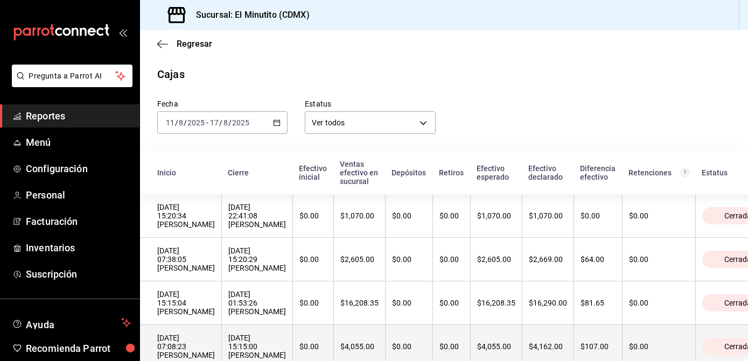
click at [198, 336] on th "16/08/2025 07:08:23 Benito Quintanar" at bounding box center [181, 347] width 82 height 44
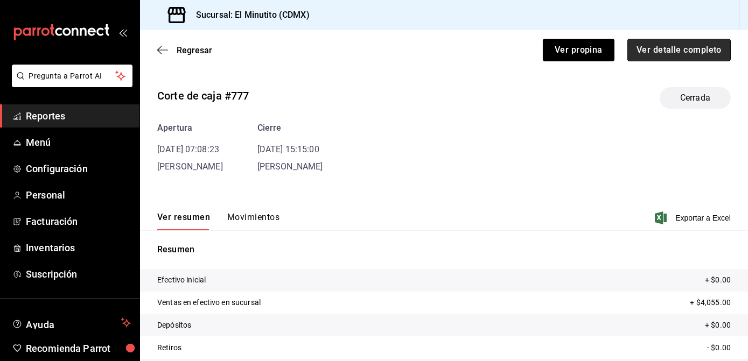
click at [649, 50] on button "Ver detalle completo" at bounding box center [678, 50] width 103 height 23
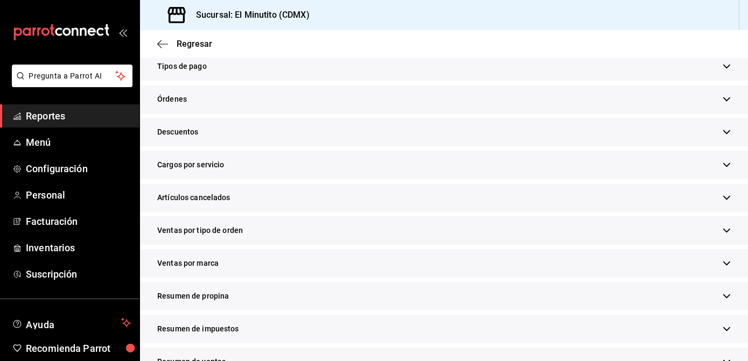
scroll to position [341, 0]
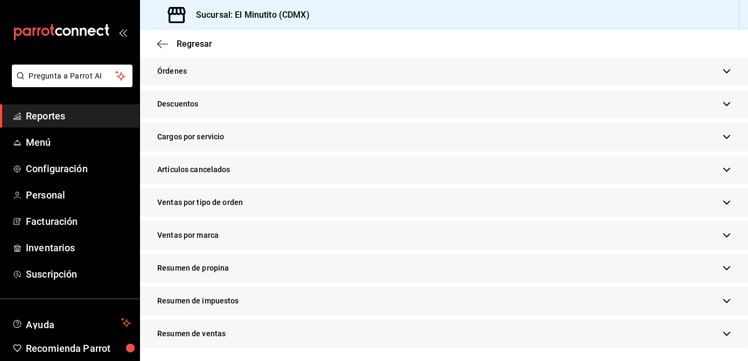
click at [714, 267] on div "Resumen de propina" at bounding box center [444, 268] width 608 height 29
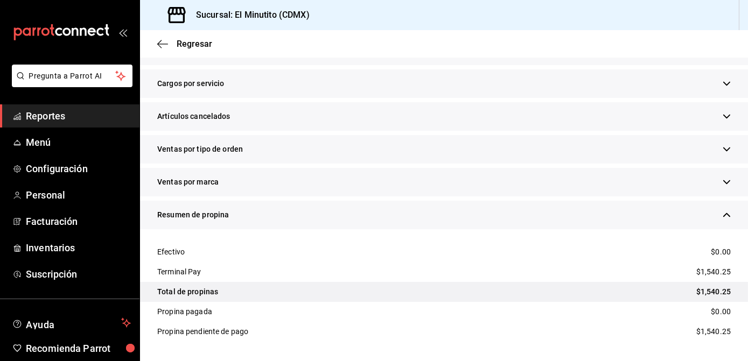
scroll to position [413, 0]
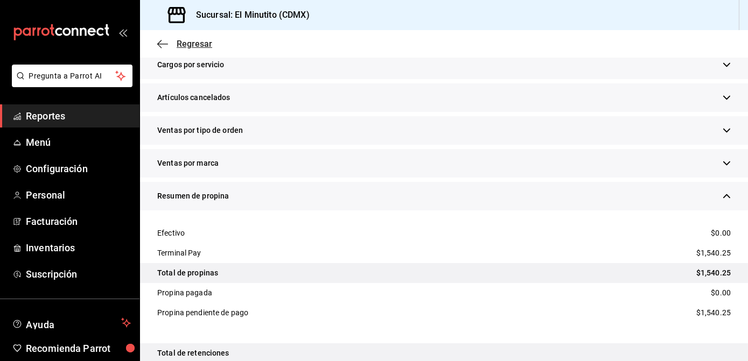
click at [196, 45] on span "Regresar" at bounding box center [195, 44] width 36 height 10
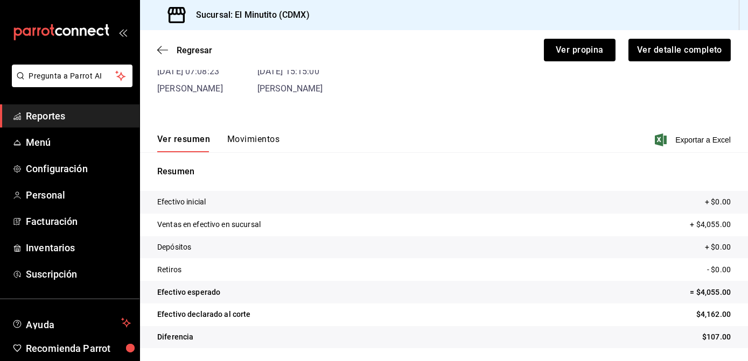
scroll to position [78, 0]
click at [196, 45] on span "Regresar" at bounding box center [195, 50] width 36 height 10
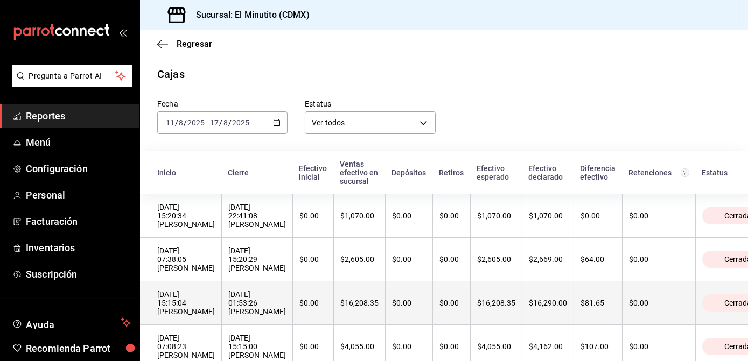
click at [186, 300] on div "16/08/2025 15:15:04 Benito Quintanar" at bounding box center [186, 303] width 58 height 26
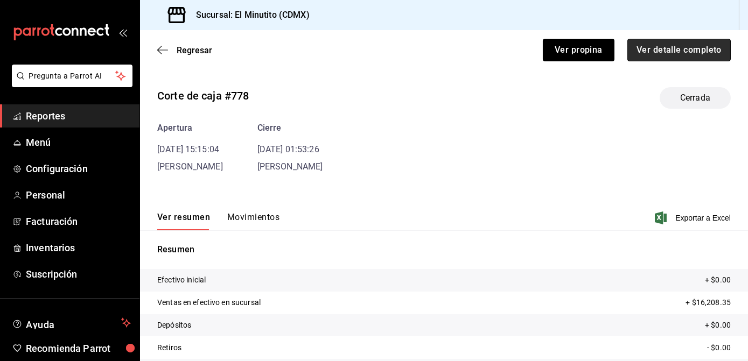
click at [667, 55] on button "Ver detalle completo" at bounding box center [678, 50] width 103 height 23
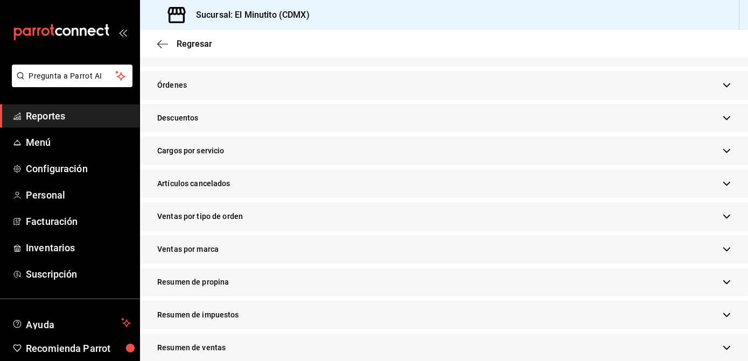
scroll to position [341, 0]
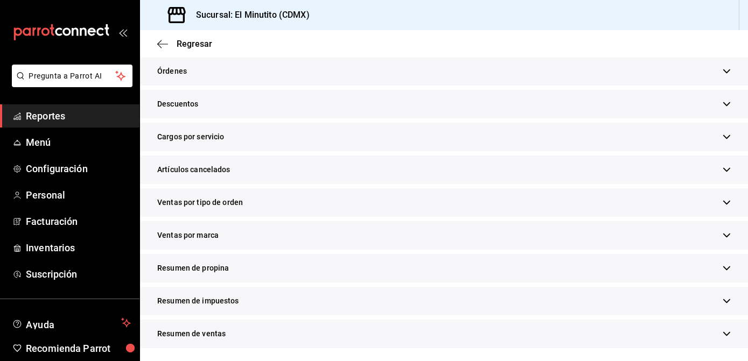
click at [722, 269] on icon "button" at bounding box center [726, 268] width 8 height 8
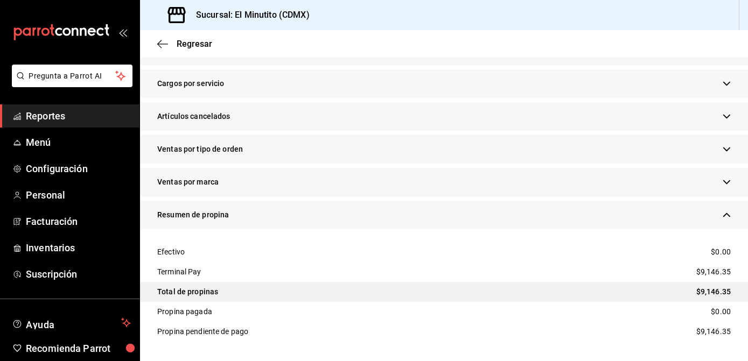
scroll to position [397, 0]
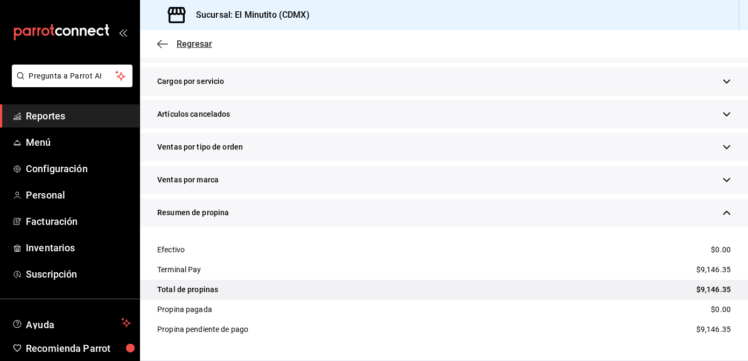
click at [194, 46] on span "Regresar" at bounding box center [195, 44] width 36 height 10
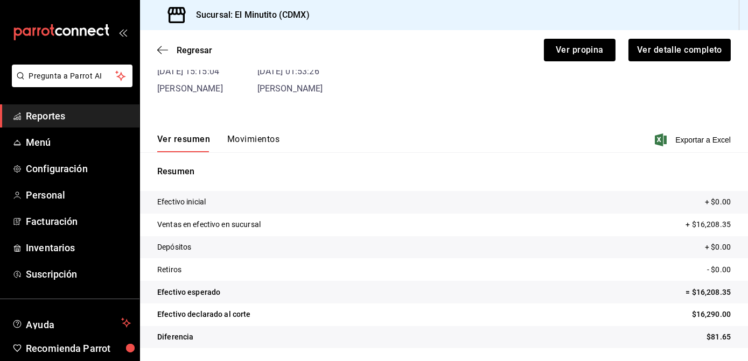
scroll to position [78, 0]
click at [194, 46] on span "Regresar" at bounding box center [195, 50] width 36 height 10
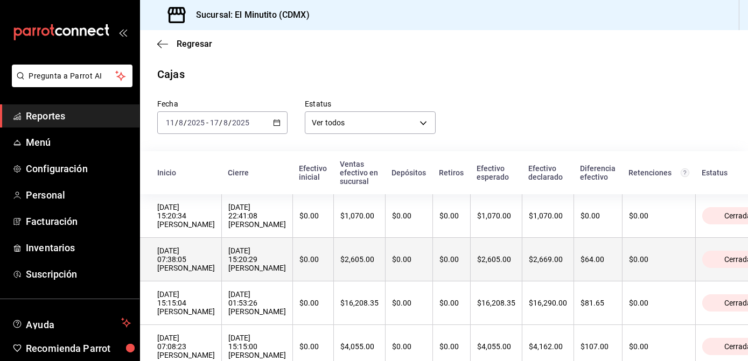
click at [180, 249] on div "17/08/2025 07:38:05 Benito Quintanar" at bounding box center [186, 259] width 58 height 26
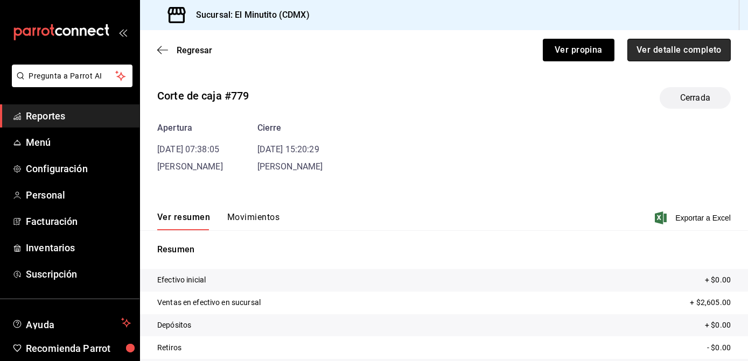
click at [658, 51] on button "Ver detalle completo" at bounding box center [678, 50] width 103 height 23
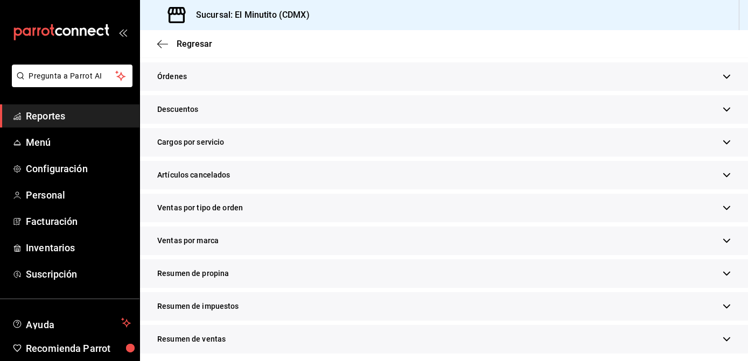
scroll to position [341, 0]
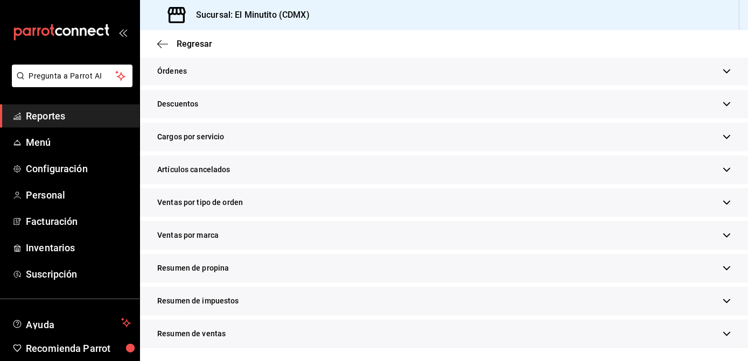
click at [717, 260] on div "Resumen de propina" at bounding box center [444, 268] width 608 height 29
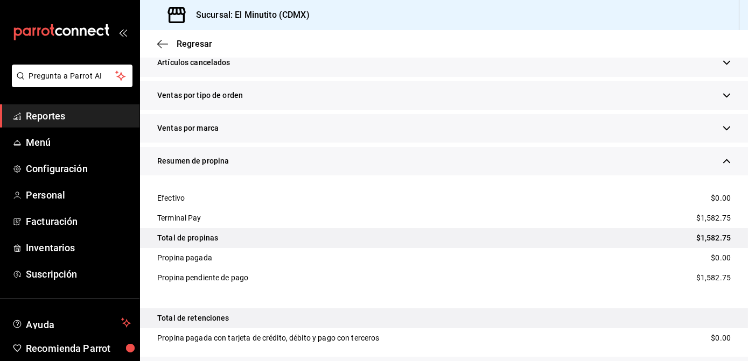
scroll to position [449, 0]
click at [192, 48] on span "Regresar" at bounding box center [195, 44] width 36 height 10
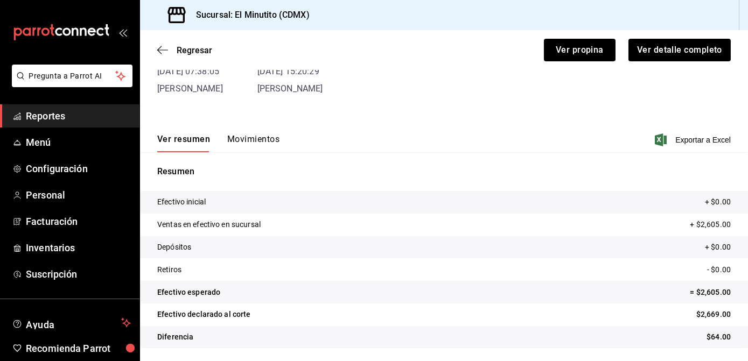
scroll to position [78, 0]
click at [192, 48] on span "Regresar" at bounding box center [195, 50] width 36 height 10
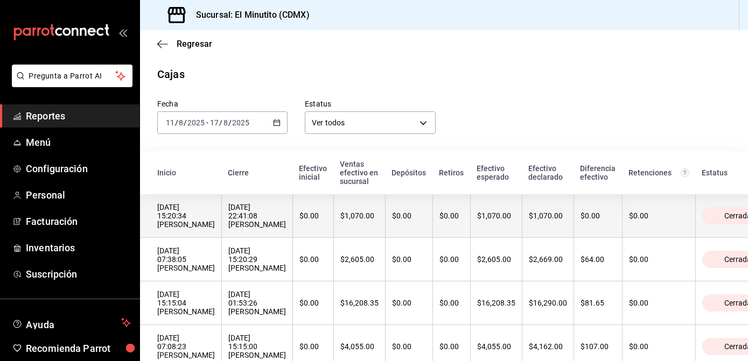
click at [212, 217] on div "17/08/2025 15:20:34 Benito Quintanar" at bounding box center [186, 216] width 58 height 26
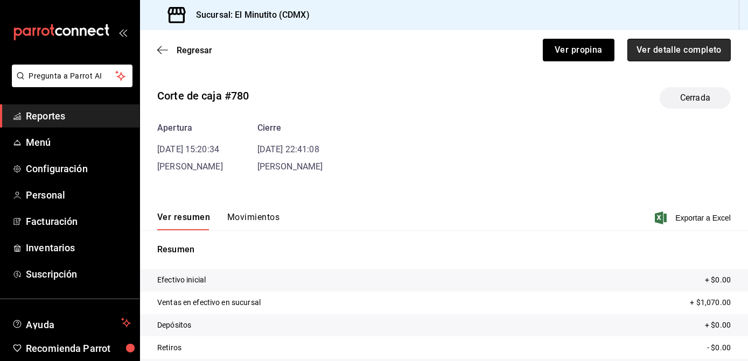
click at [689, 51] on button "Ver detalle completo" at bounding box center [678, 50] width 103 height 23
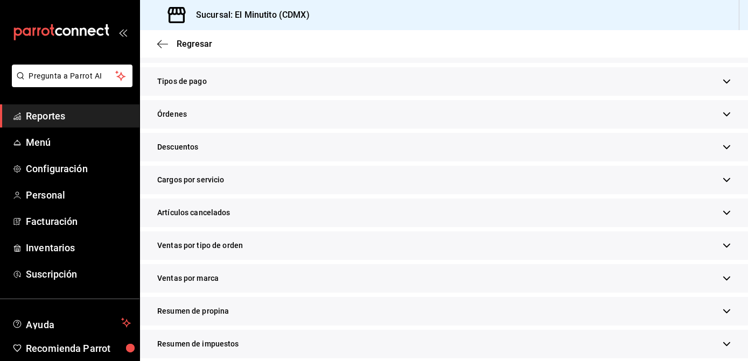
scroll to position [313, 0]
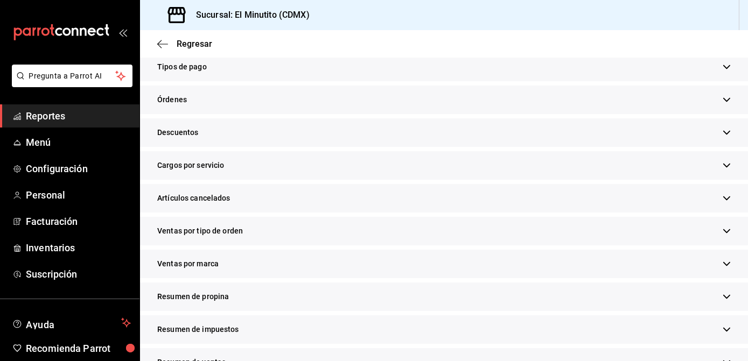
click at [722, 294] on icon "button" at bounding box center [726, 297] width 8 height 8
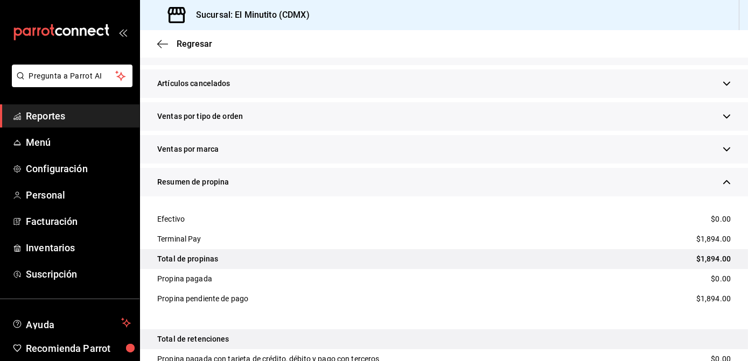
scroll to position [441, 0]
